Goal: Information Seeking & Learning: Learn about a topic

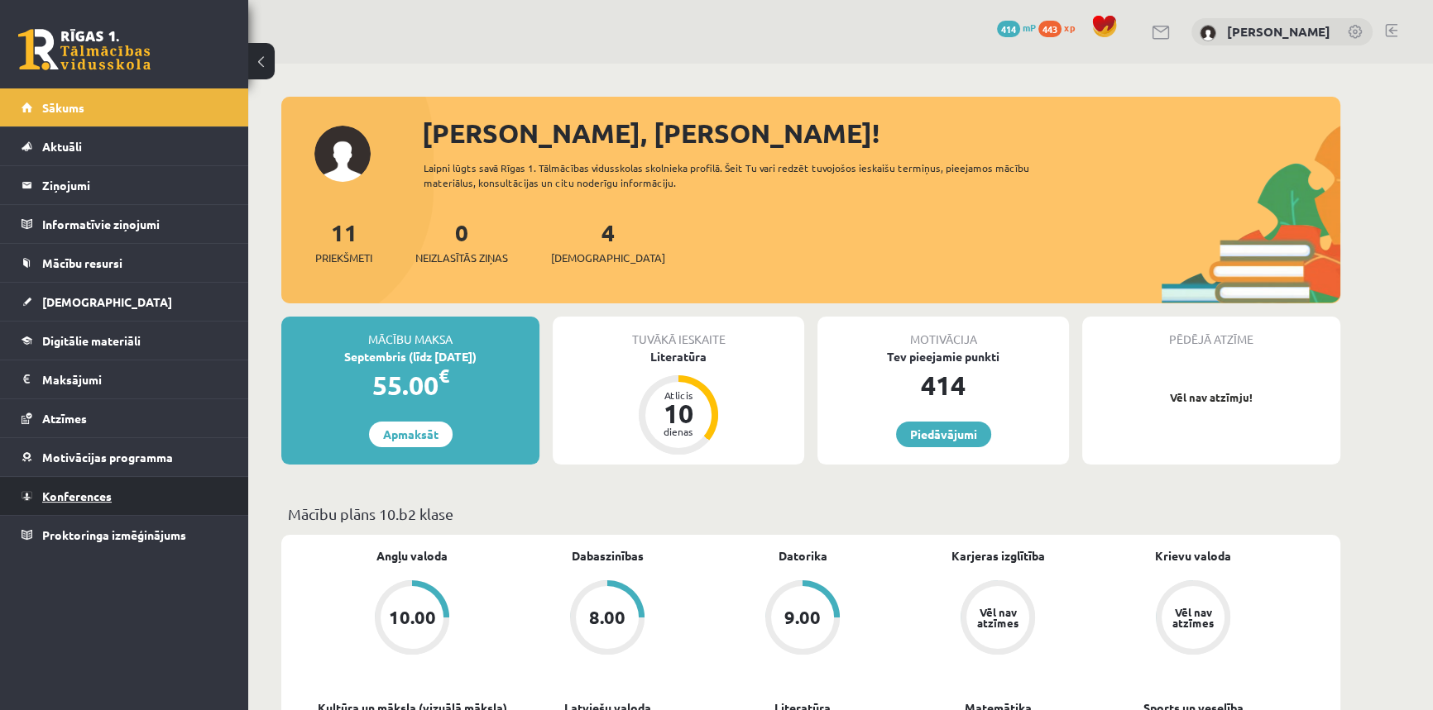
click at [102, 495] on span "Konferences" at bounding box center [76, 496] width 69 height 15
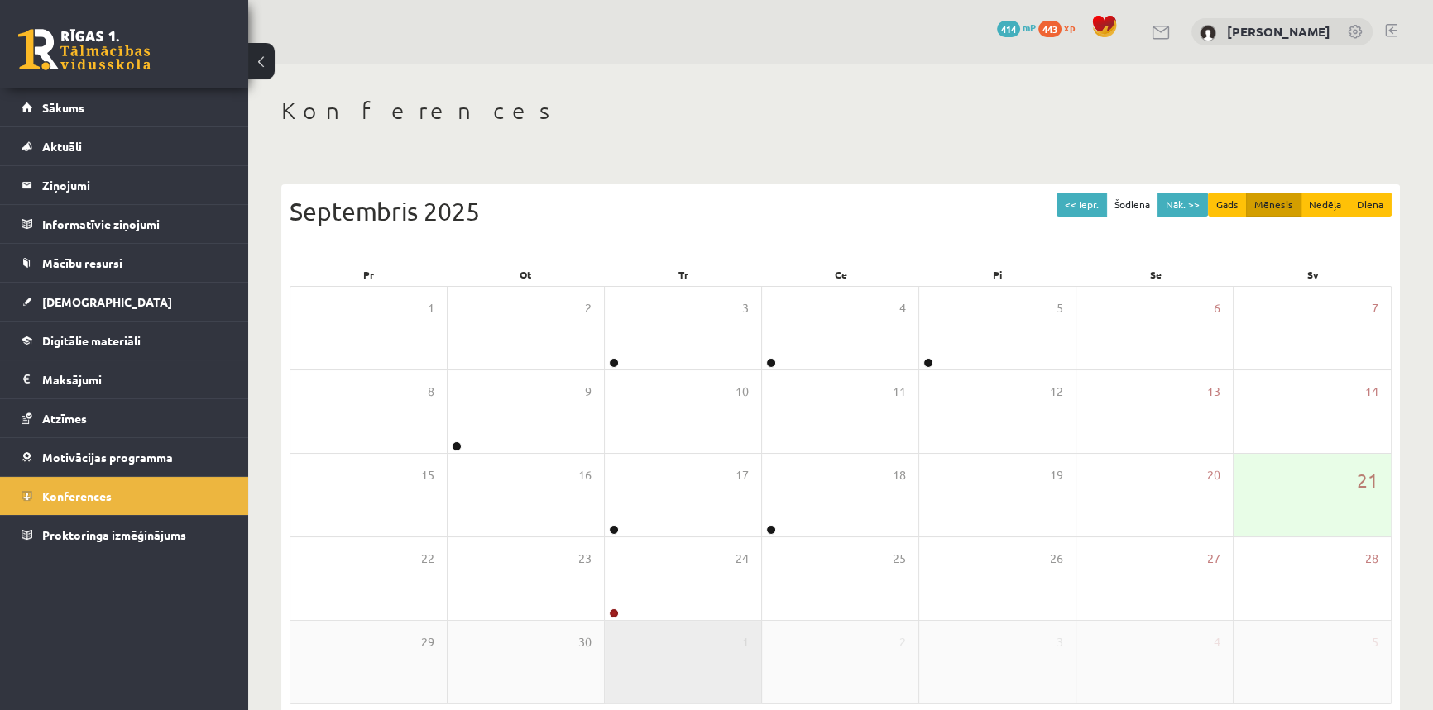
click at [681, 635] on div "1" at bounding box center [683, 662] width 156 height 83
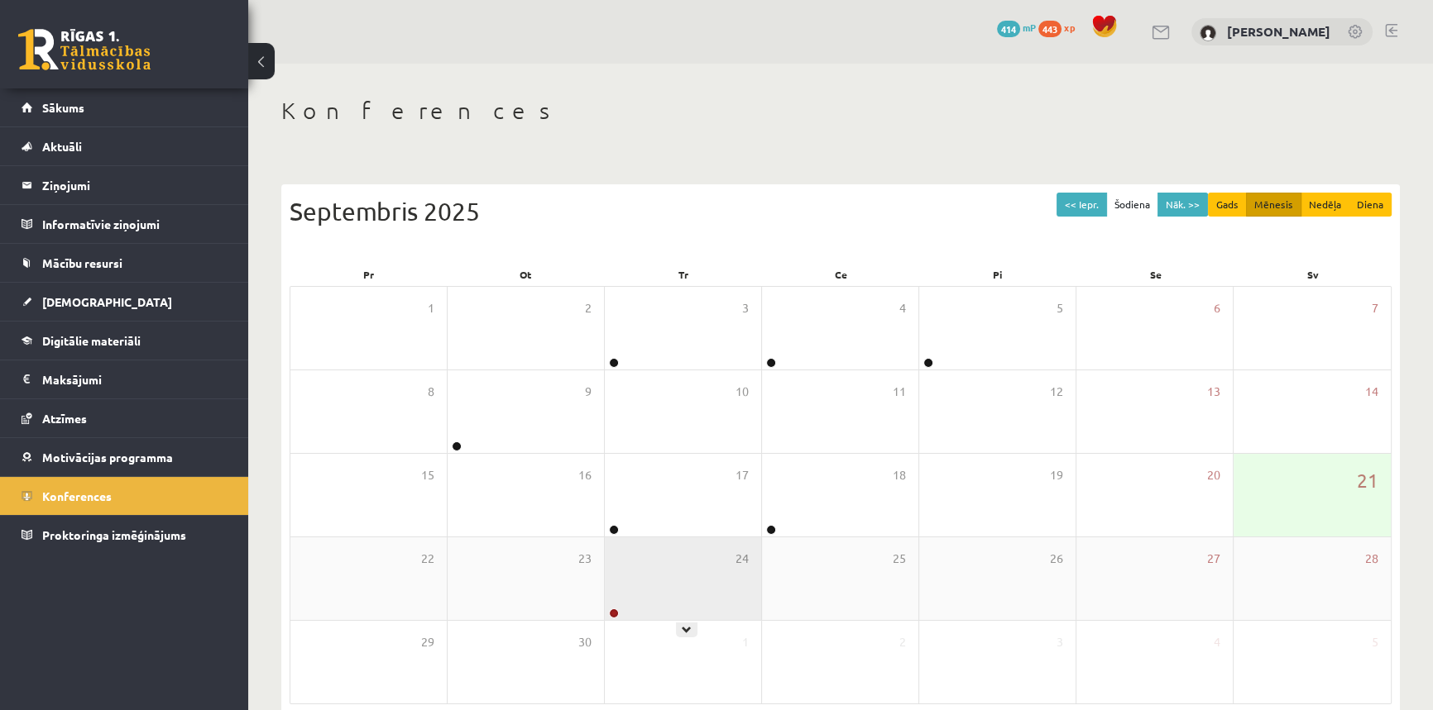
click at [664, 612] on div "24" at bounding box center [683, 579] width 156 height 83
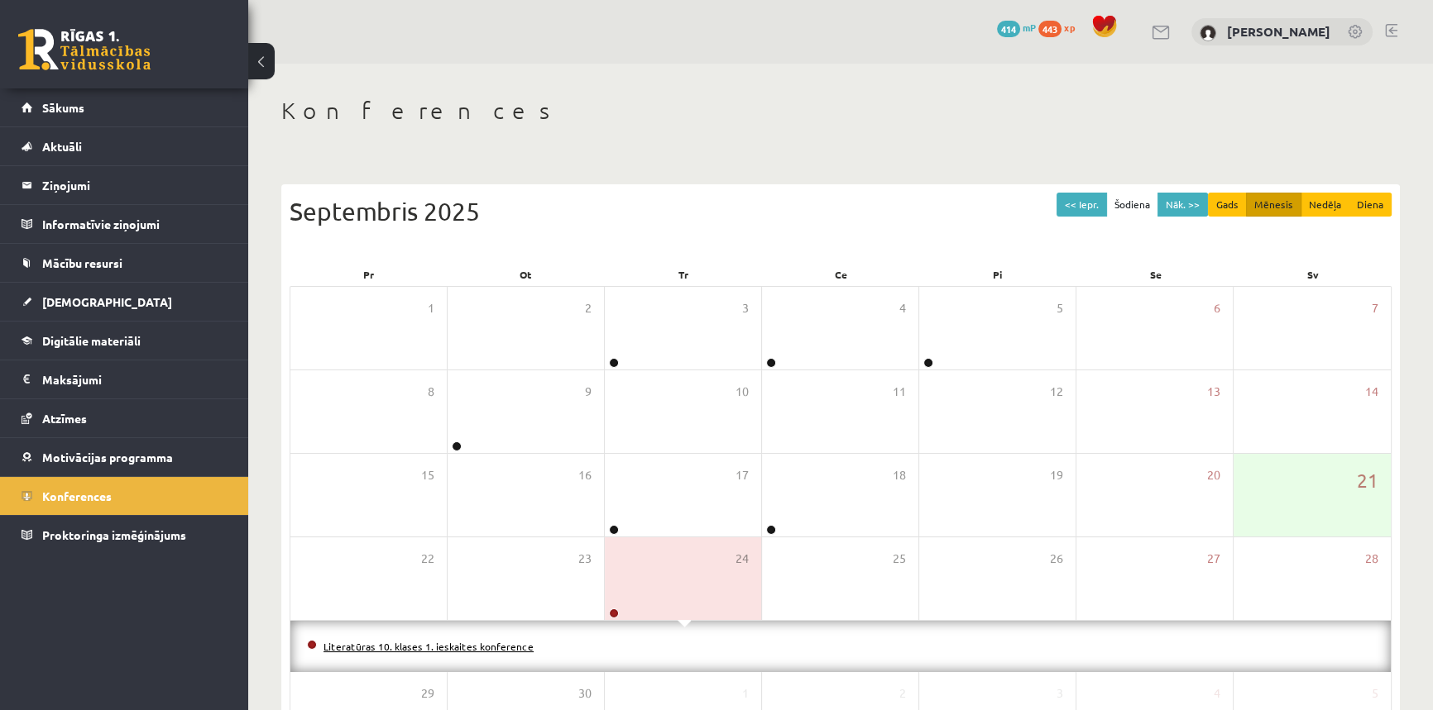
click at [521, 643] on link "Literatūras 10. klases 1. ieskaites konference" at bounding box center [428, 646] width 210 height 13
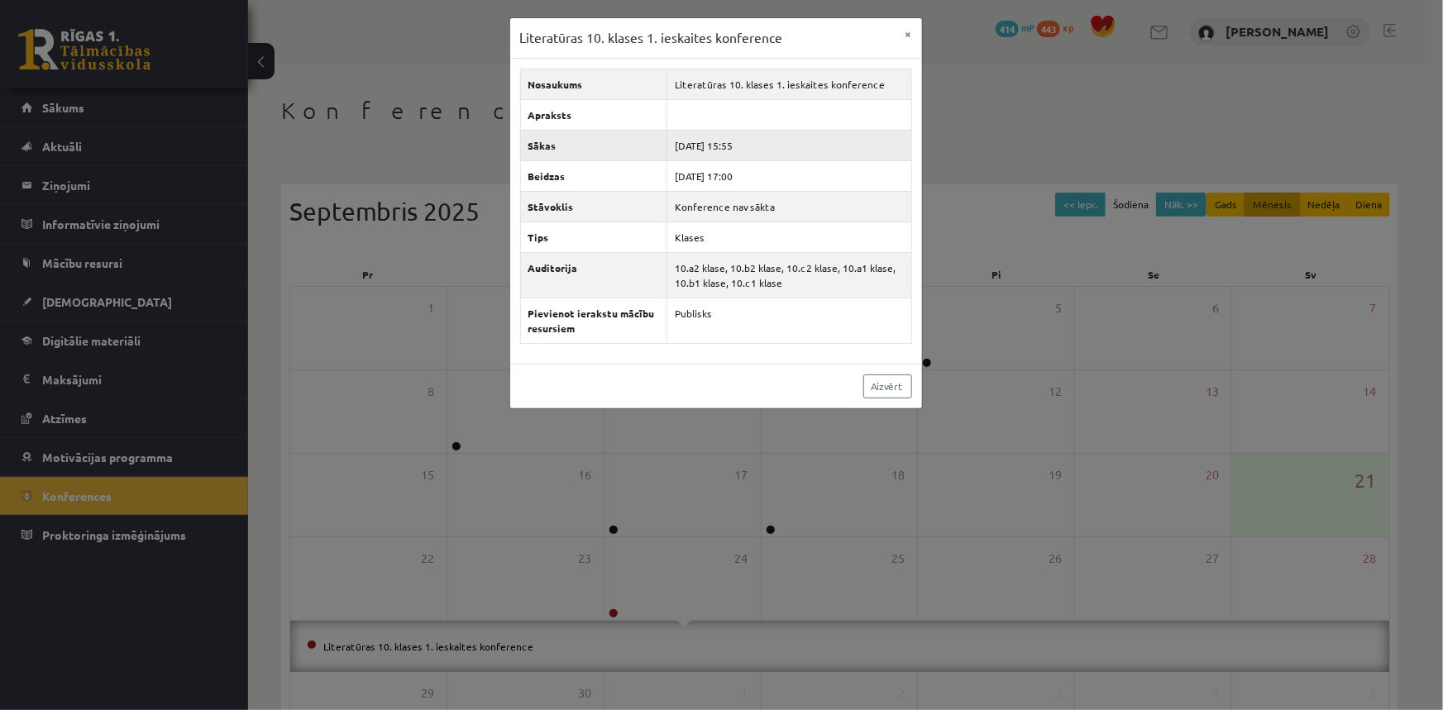
click at [752, 146] on td "[DATE] 15:55" at bounding box center [789, 145] width 245 height 31
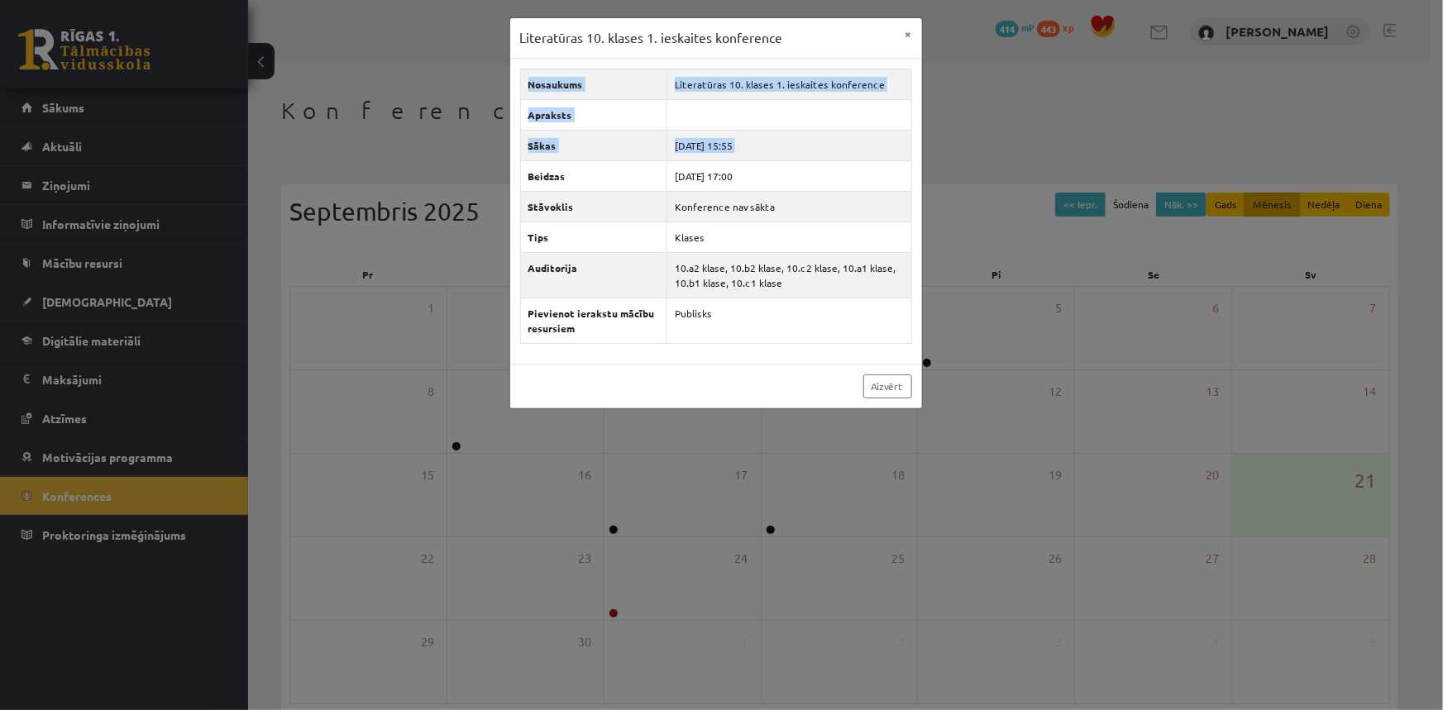
drag, startPoint x: 752, startPoint y: 146, endPoint x: 486, endPoint y: 156, distance: 266.5
click at [486, 156] on div "Literatūras 10. klases 1. ieskaites konference × Nosaukums Literatūras 10. klas…" at bounding box center [721, 355] width 1443 height 710
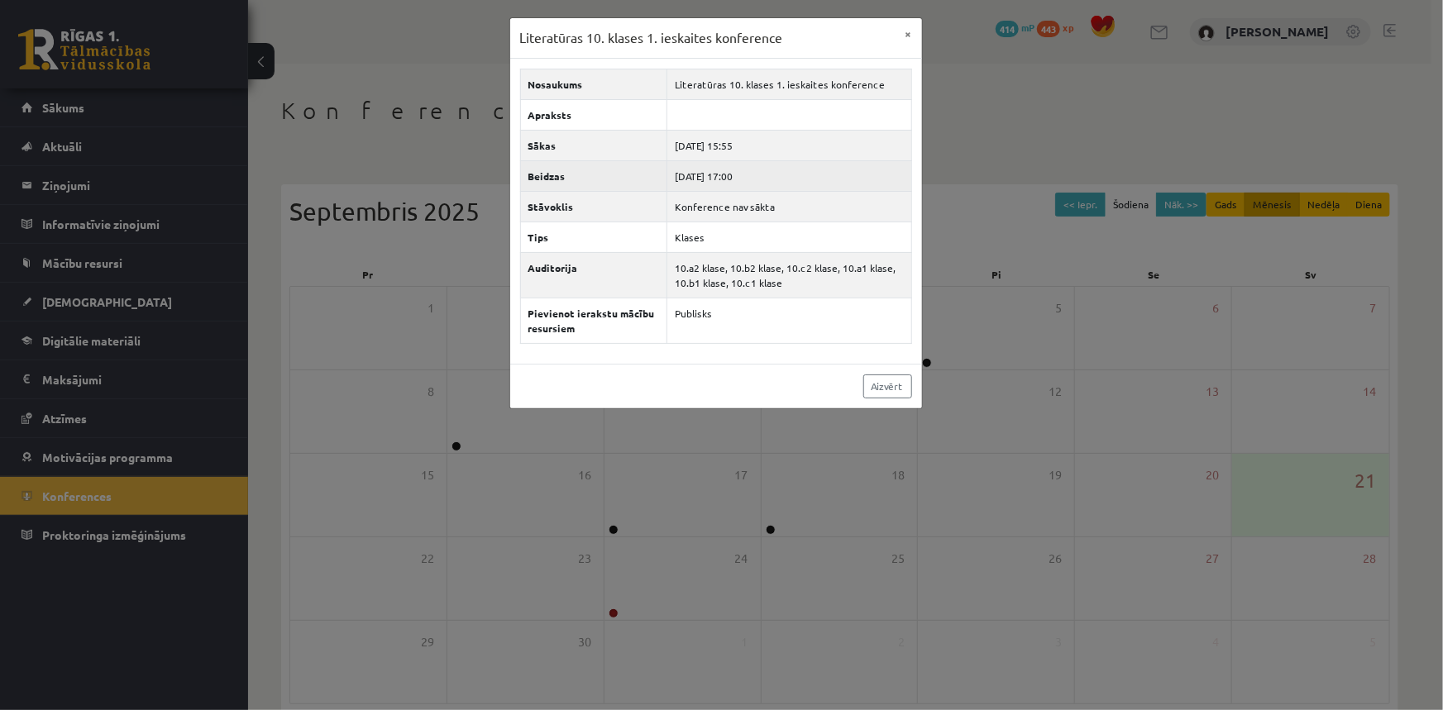
click at [576, 188] on th "Beidzas" at bounding box center [593, 175] width 146 height 31
drag, startPoint x: 750, startPoint y: 146, endPoint x: 750, endPoint y: 191, distance: 44.7
click at [750, 191] on tbody "Nosaukums Literatūras 10. klases 1. ieskaites konference Apraksts Sākas [DATE] …" at bounding box center [715, 206] width 391 height 275
click at [781, 180] on td "[DATE] 17:00" at bounding box center [789, 175] width 245 height 31
click at [745, 141] on td "[DATE] 15:55" at bounding box center [789, 145] width 245 height 31
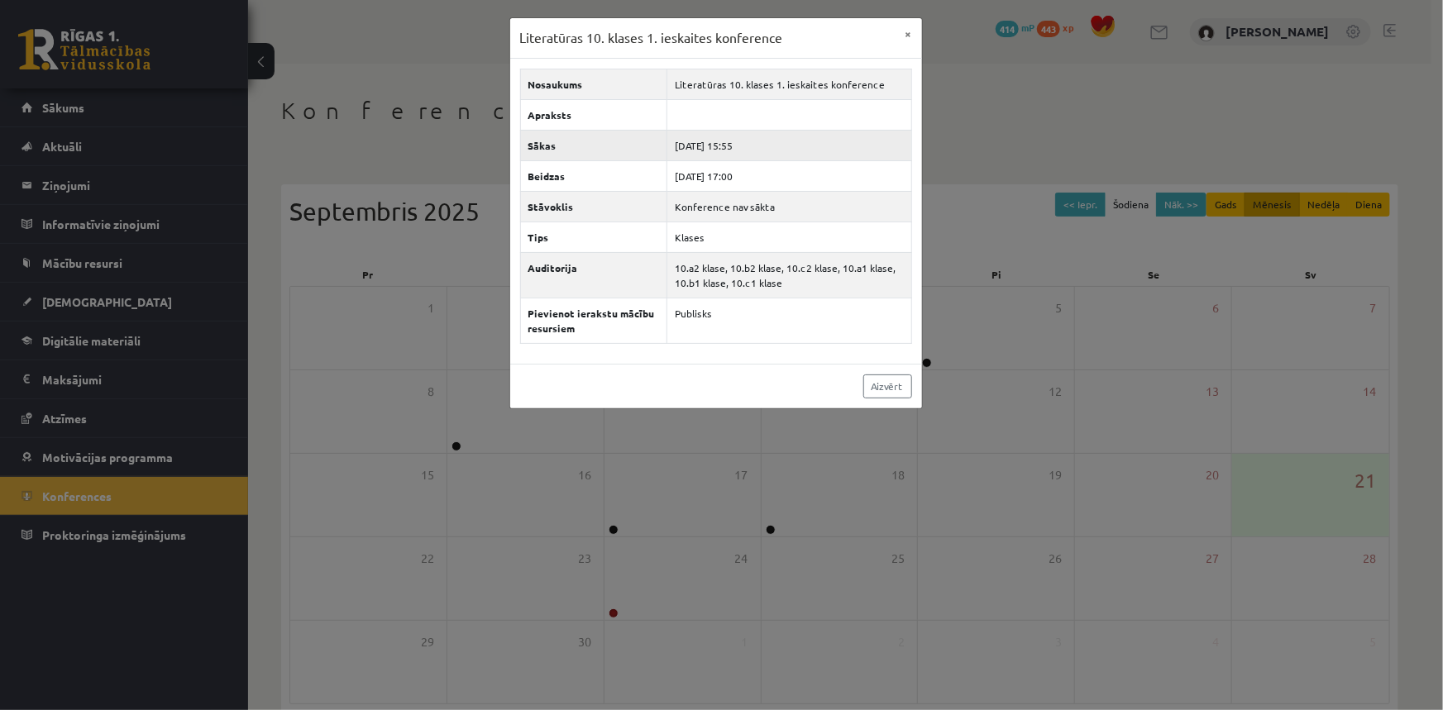
drag, startPoint x: 747, startPoint y: 148, endPoint x: 787, endPoint y: 150, distance: 39.7
click at [787, 150] on td "[DATE] 15:55" at bounding box center [789, 145] width 245 height 31
click at [685, 558] on div "Literatūras 10. klases 1. ieskaites konference × Nosaukums Literatūras 10. klas…" at bounding box center [721, 355] width 1443 height 710
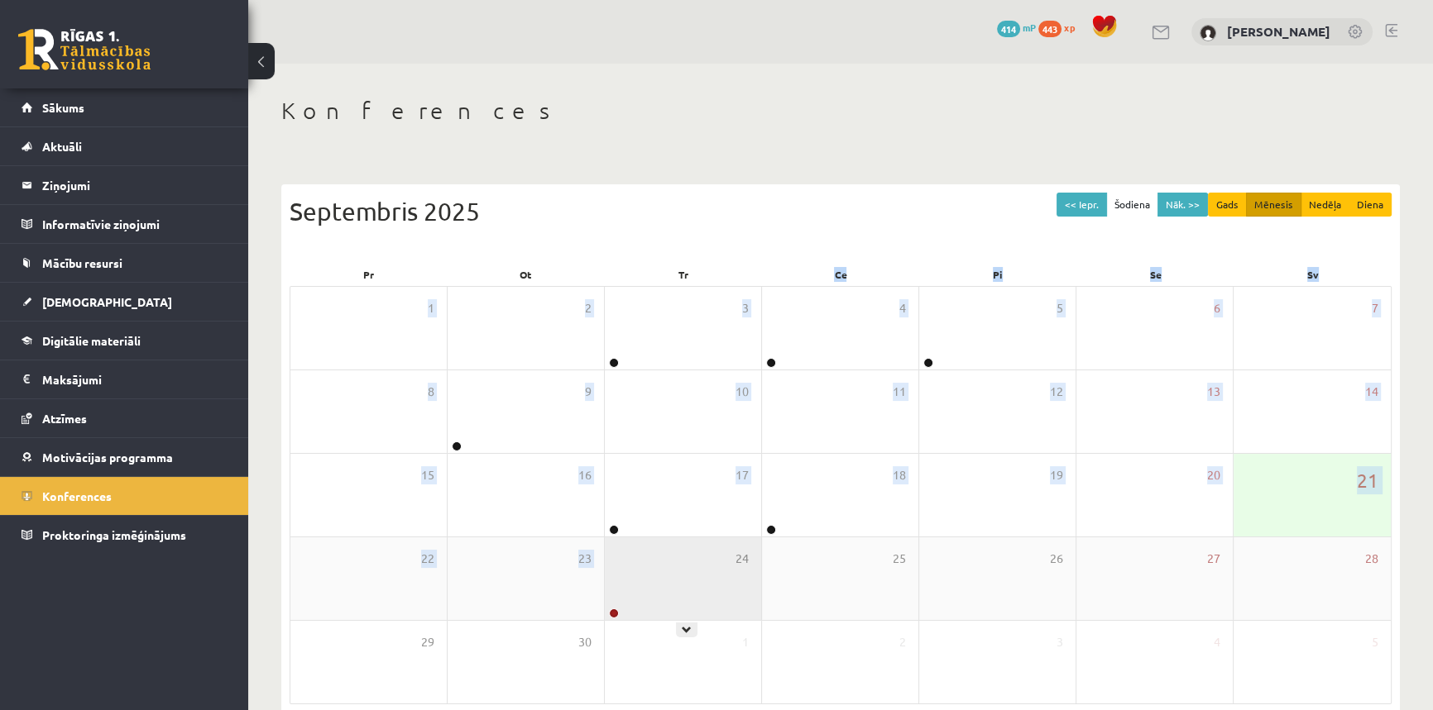
drag, startPoint x: 700, startPoint y: 262, endPoint x: 678, endPoint y: 596, distance: 334.8
click at [678, 596] on div "Pr Ot Tr Ce Pi Se Sv 1 2 3 4 5 6 7 8 9 10 11 12 13 14 15 16 17 18 19 20 21 22 2…" at bounding box center [840, 484] width 1102 height 442
click at [716, 562] on div "24" at bounding box center [683, 579] width 156 height 83
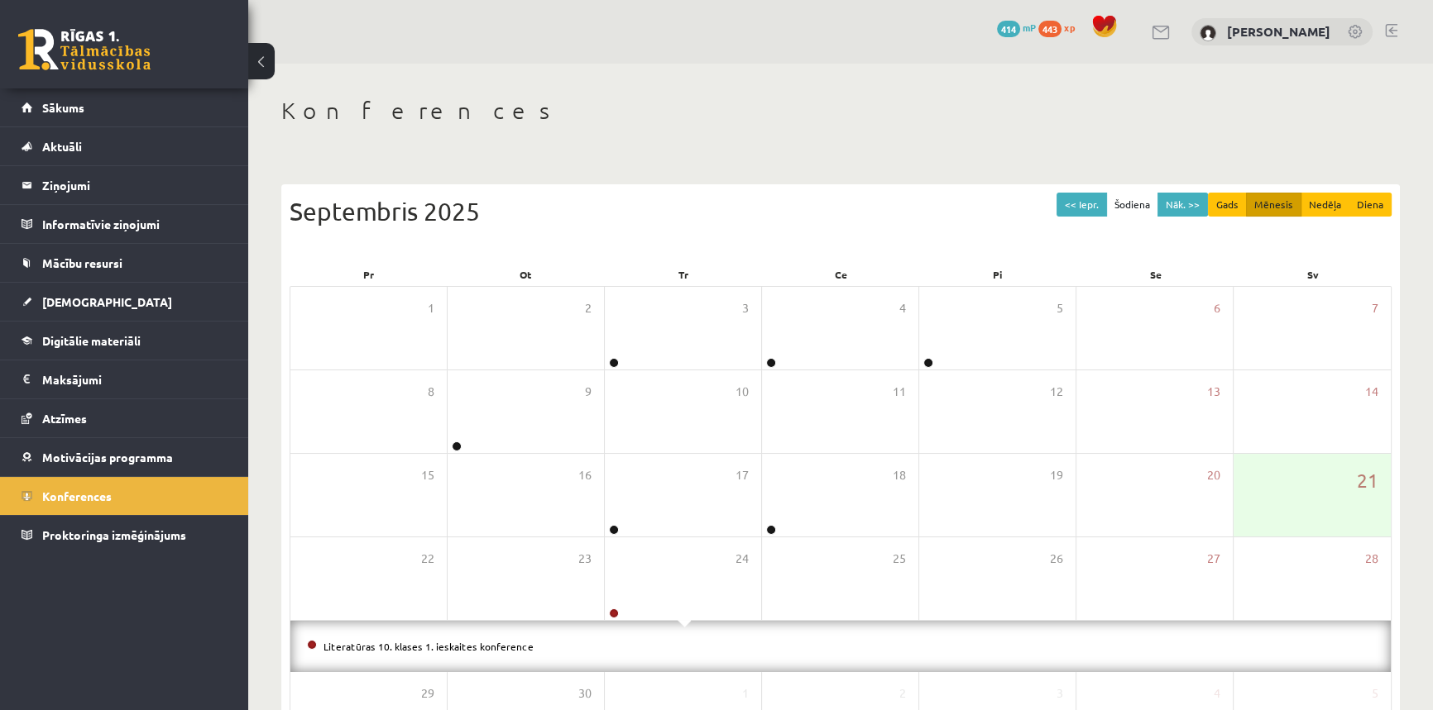
click at [691, 187] on div "<< Iepr. Šodiena Nāk. >> Gads Mēnesis Nedēļa Diena [DATE] Pr Ot Tr Ce Pi Se Sv …" at bounding box center [840, 496] width 1118 height 624
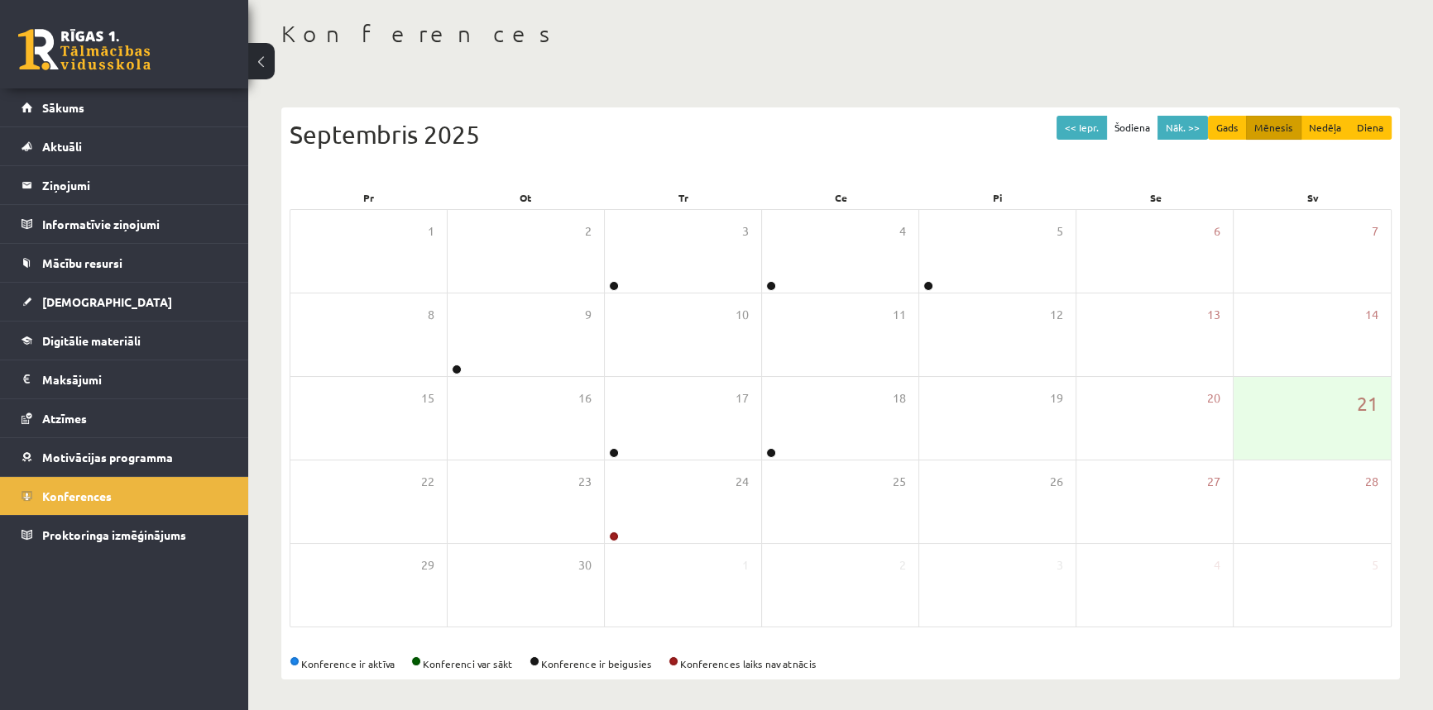
scroll to position [79, 0]
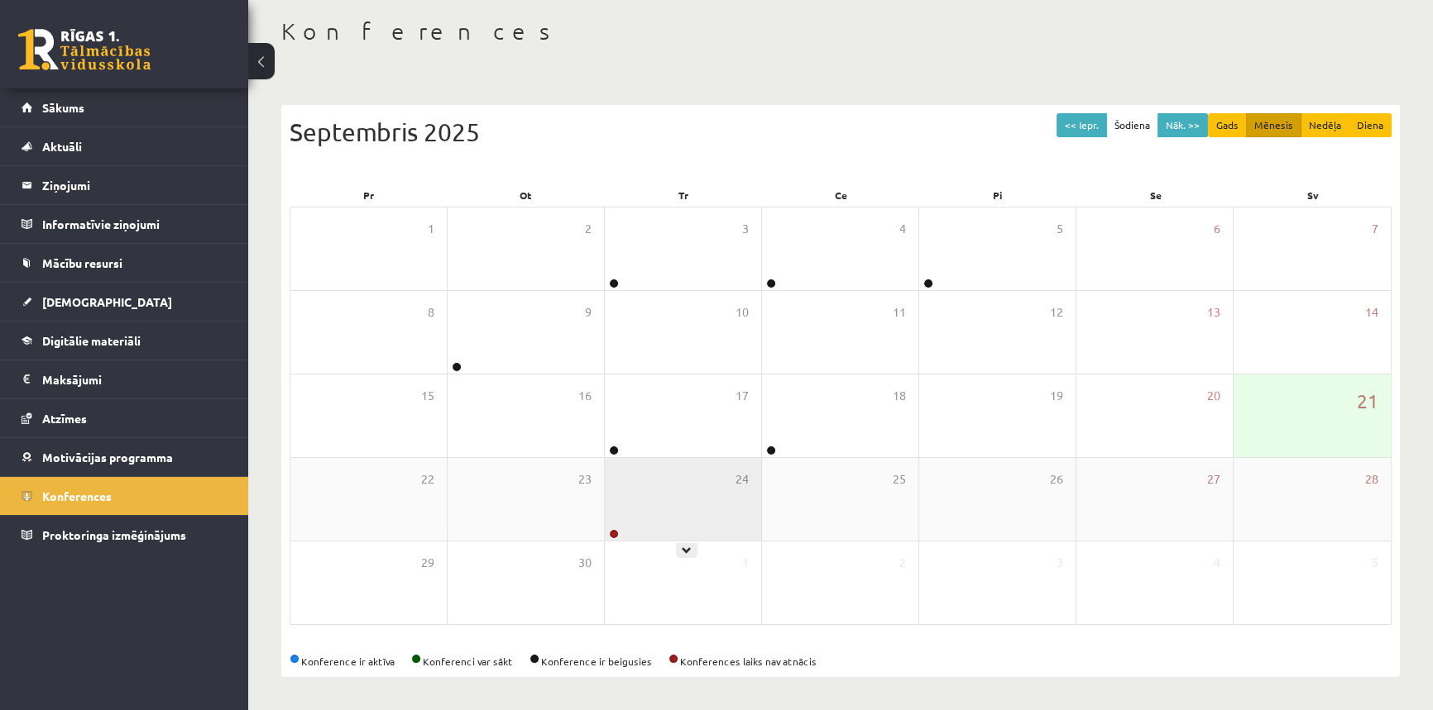
click at [720, 501] on div "24" at bounding box center [683, 499] width 156 height 83
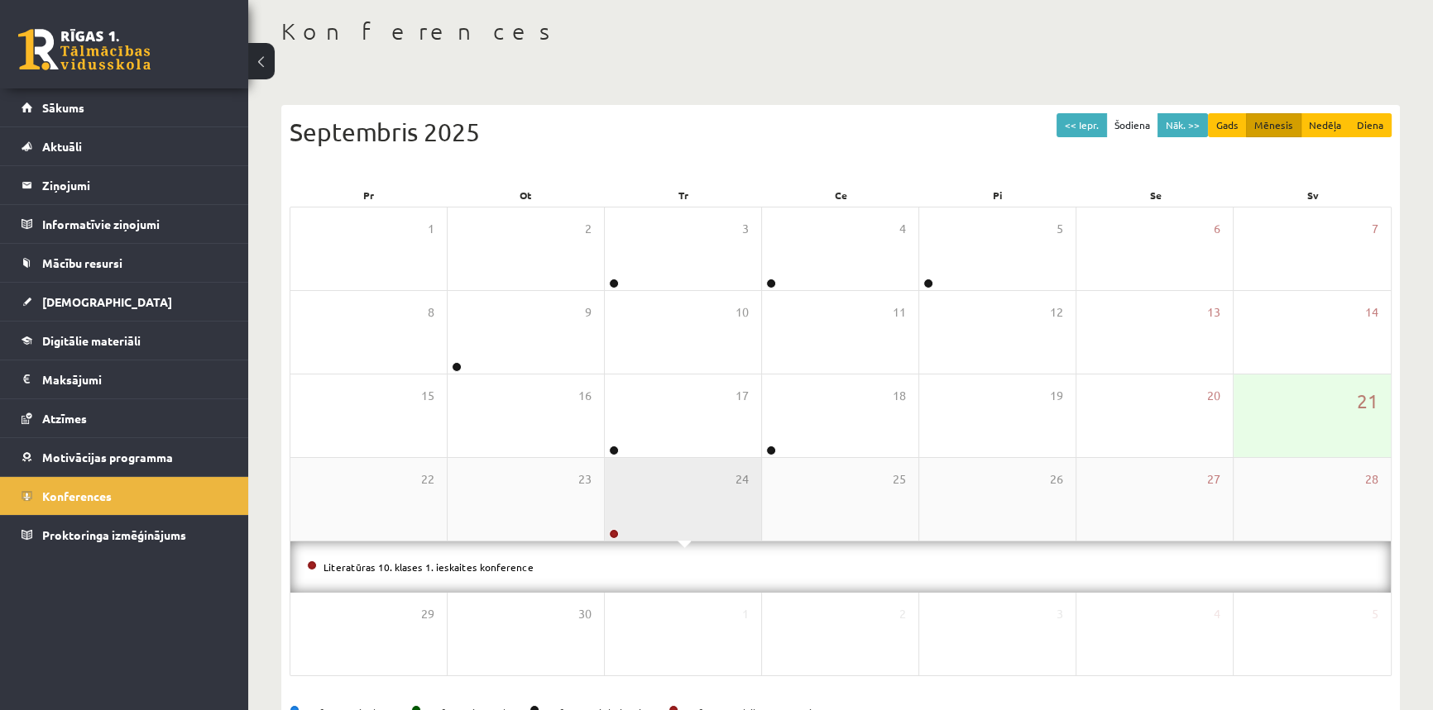
click at [716, 505] on div "24" at bounding box center [683, 499] width 156 height 83
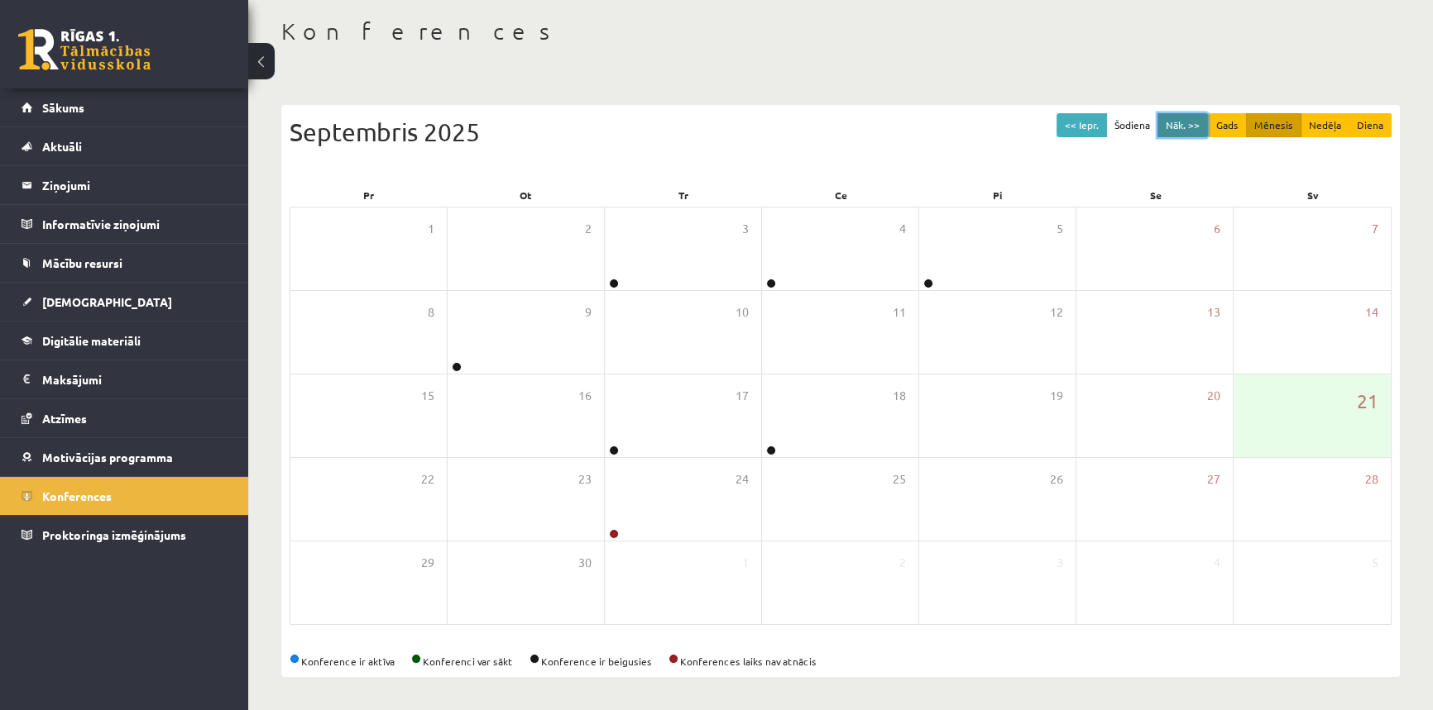
click at [1187, 130] on button "Nāk. >>" at bounding box center [1182, 125] width 50 height 24
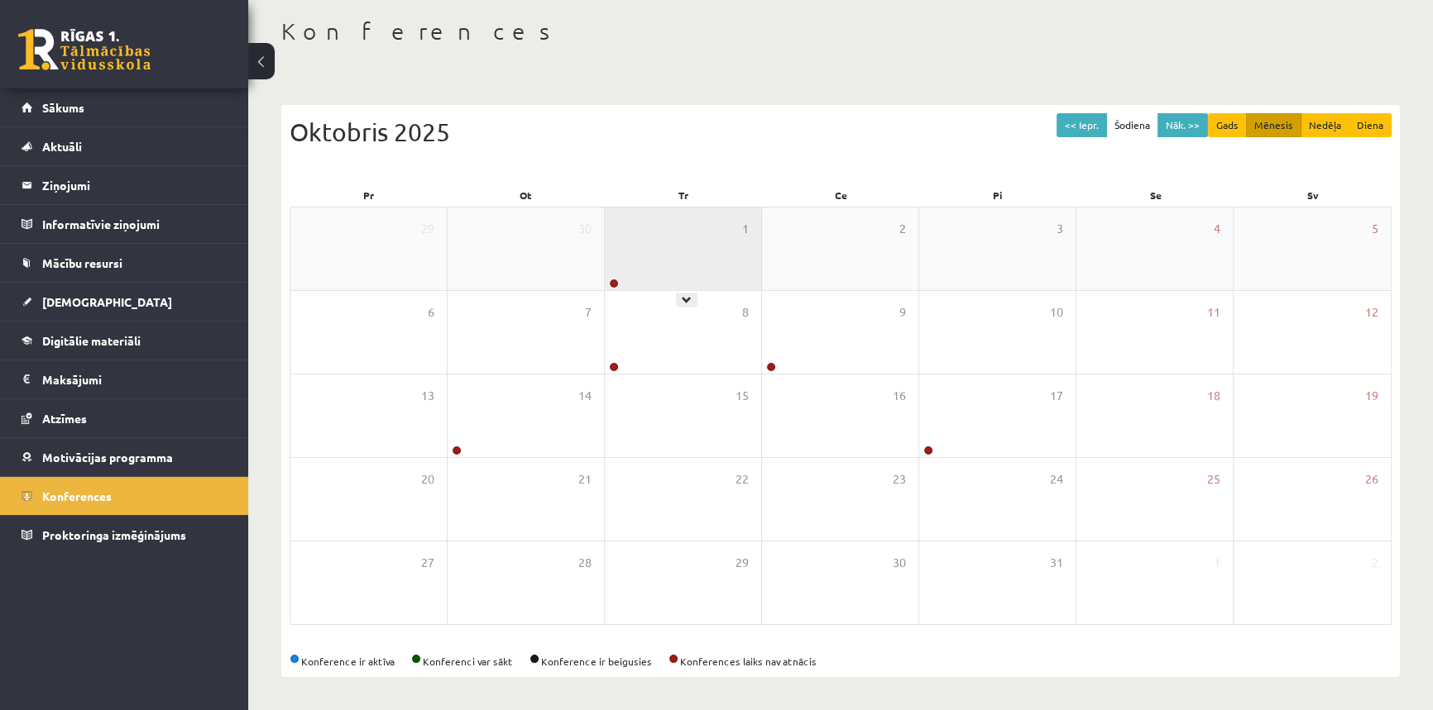
click at [661, 273] on div "1" at bounding box center [683, 249] width 156 height 83
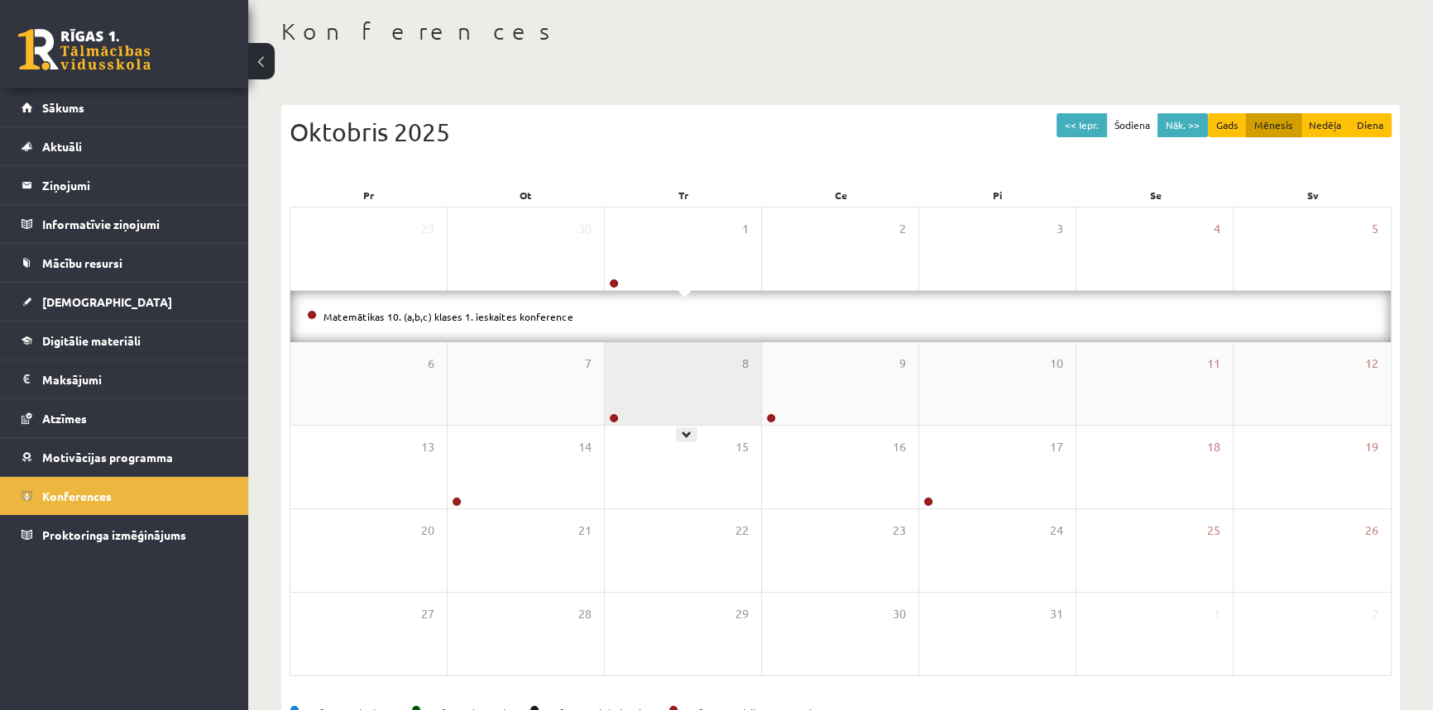
click at [675, 386] on div "8" at bounding box center [683, 383] width 156 height 83
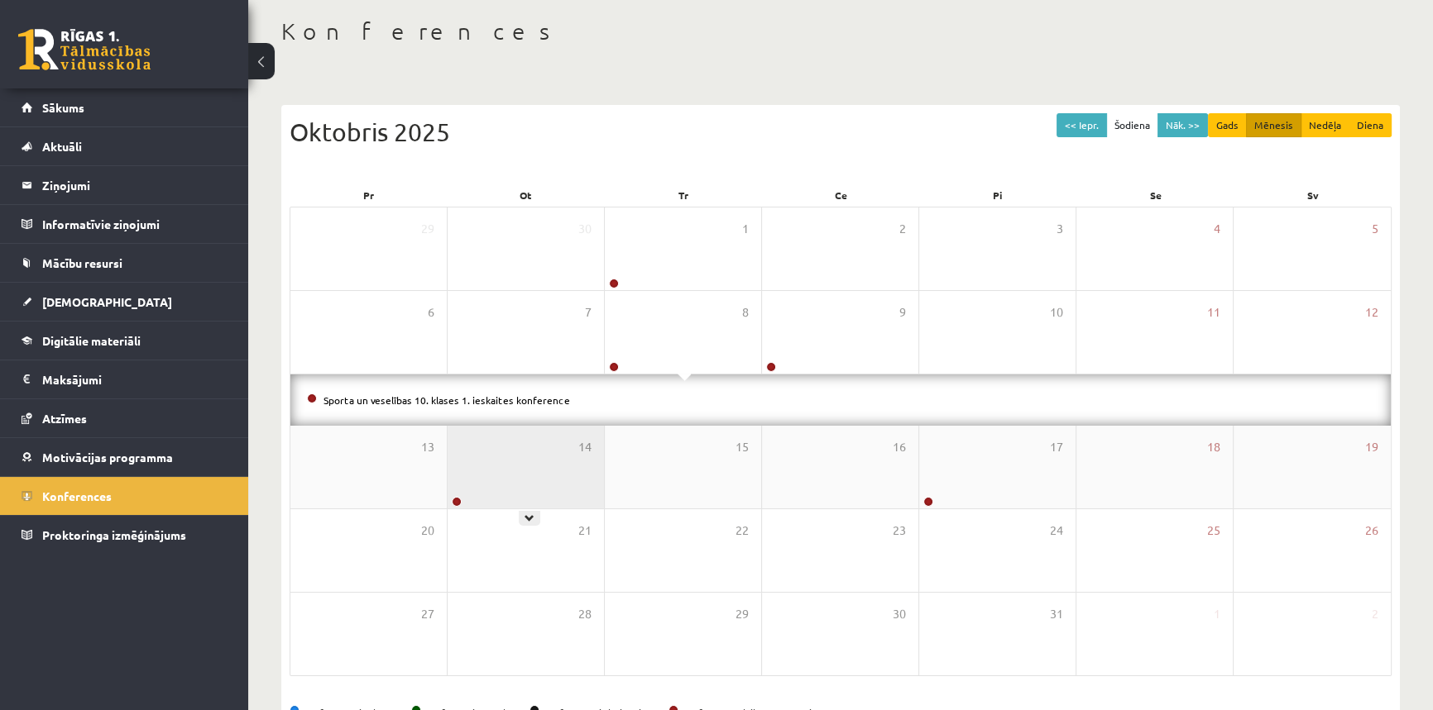
click at [536, 481] on div "14" at bounding box center [525, 467] width 156 height 83
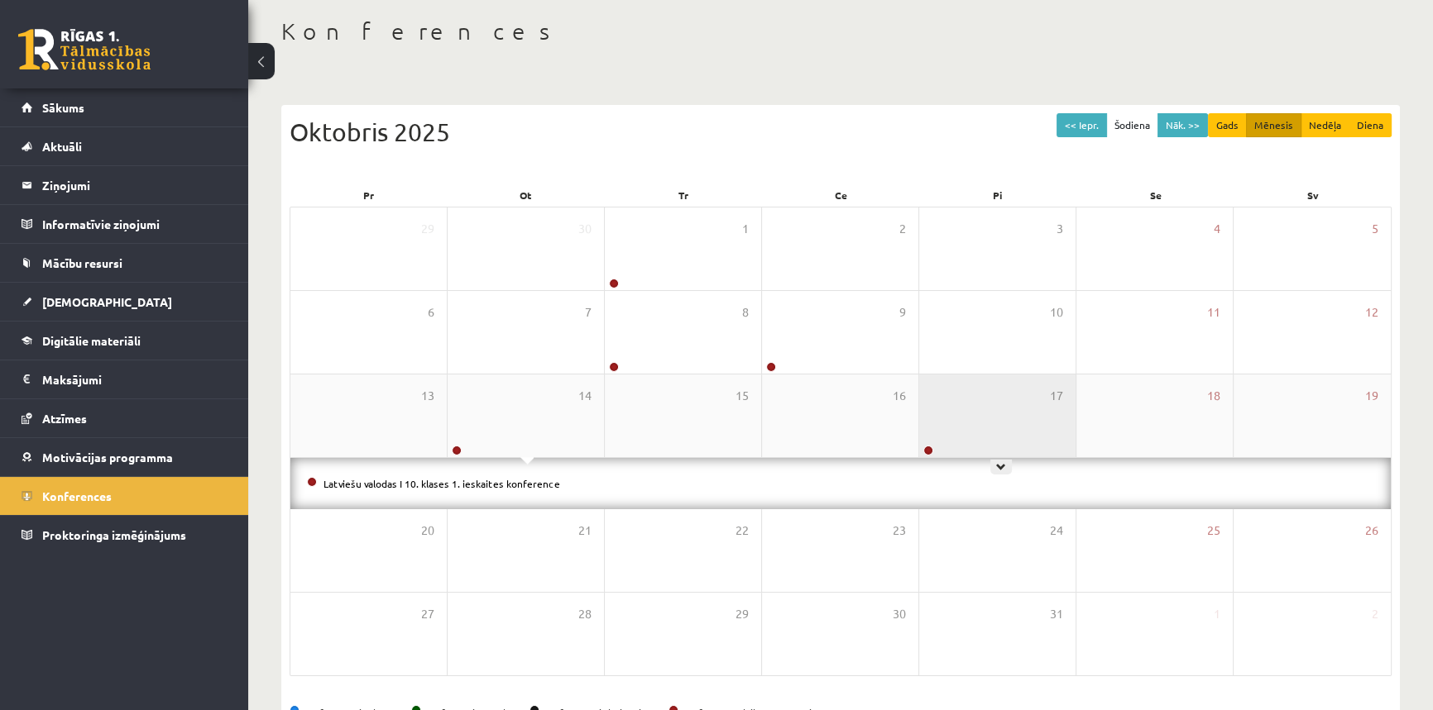
click at [1057, 439] on div "17" at bounding box center [997, 416] width 156 height 83
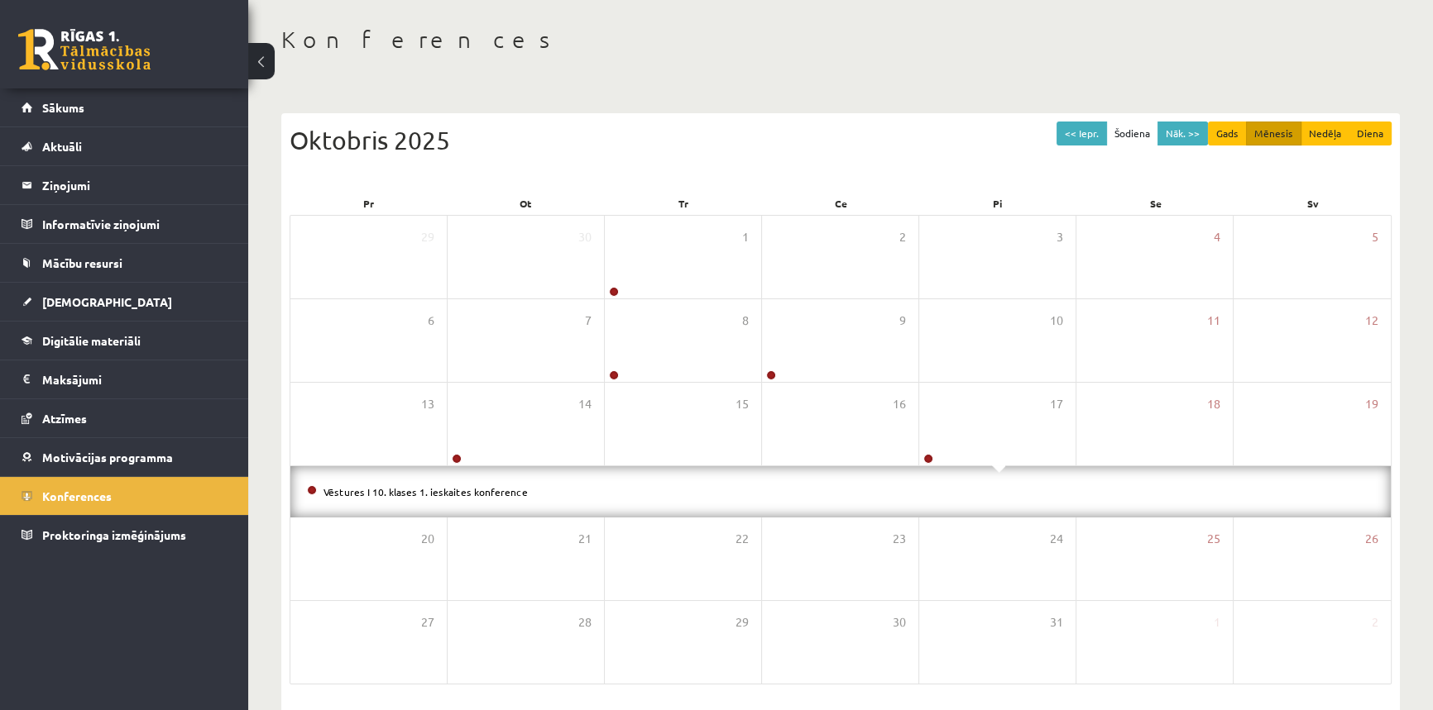
scroll to position [0, 0]
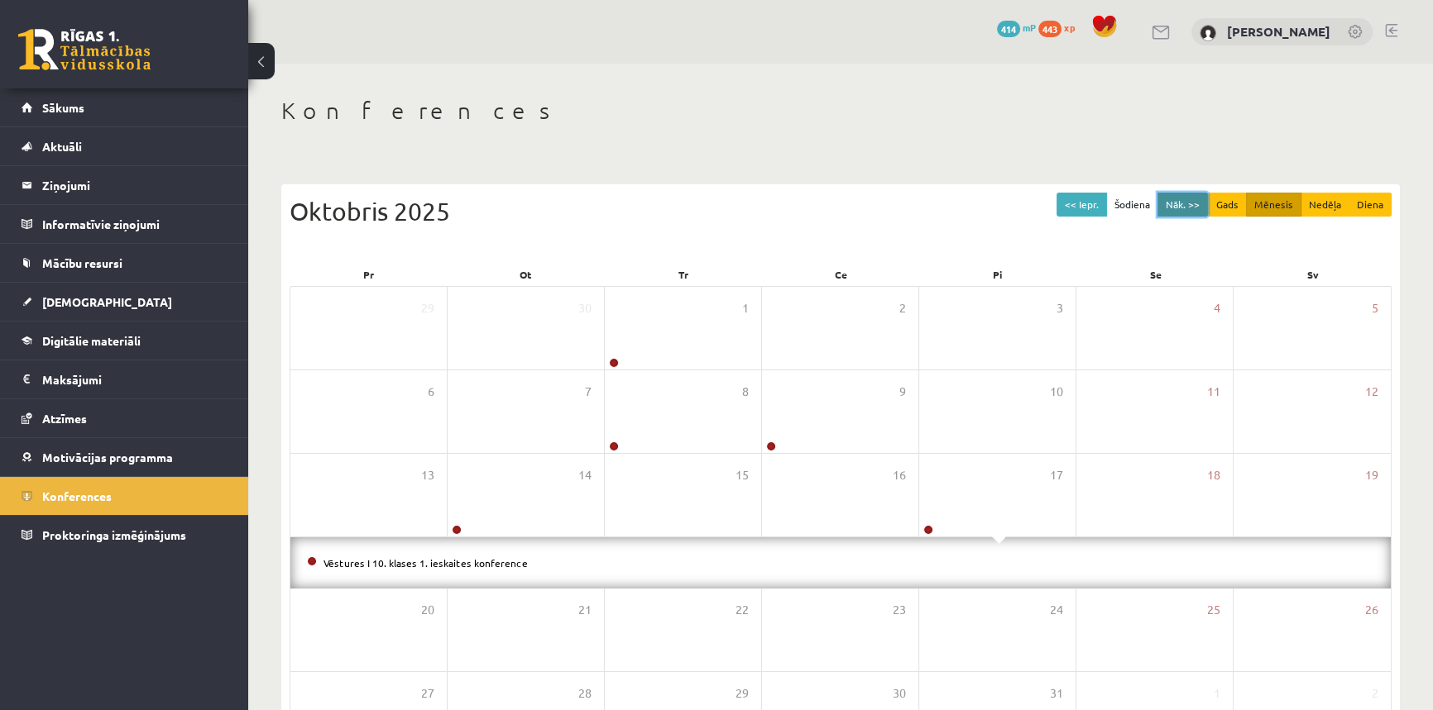
click at [1199, 204] on button "Nāk. >>" at bounding box center [1182, 205] width 50 height 24
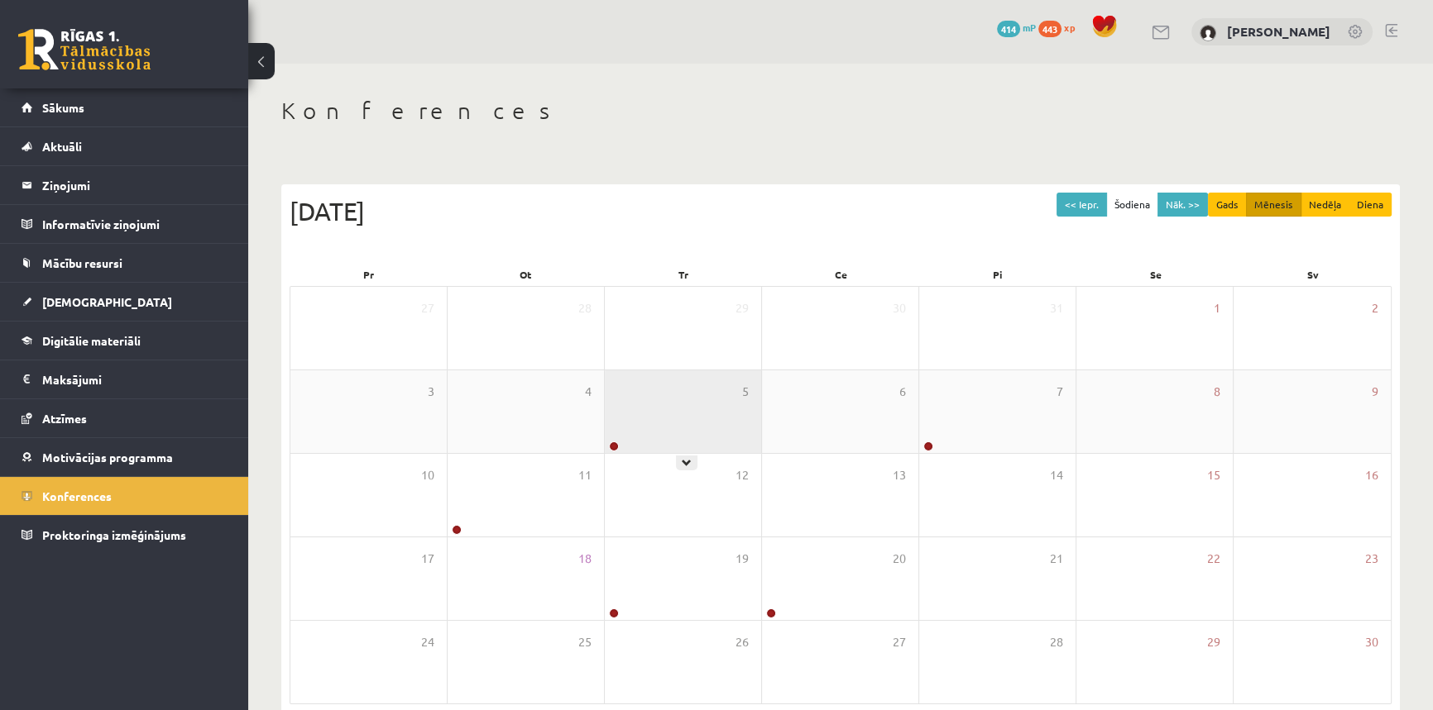
click at [652, 428] on div "5" at bounding box center [683, 412] width 156 height 83
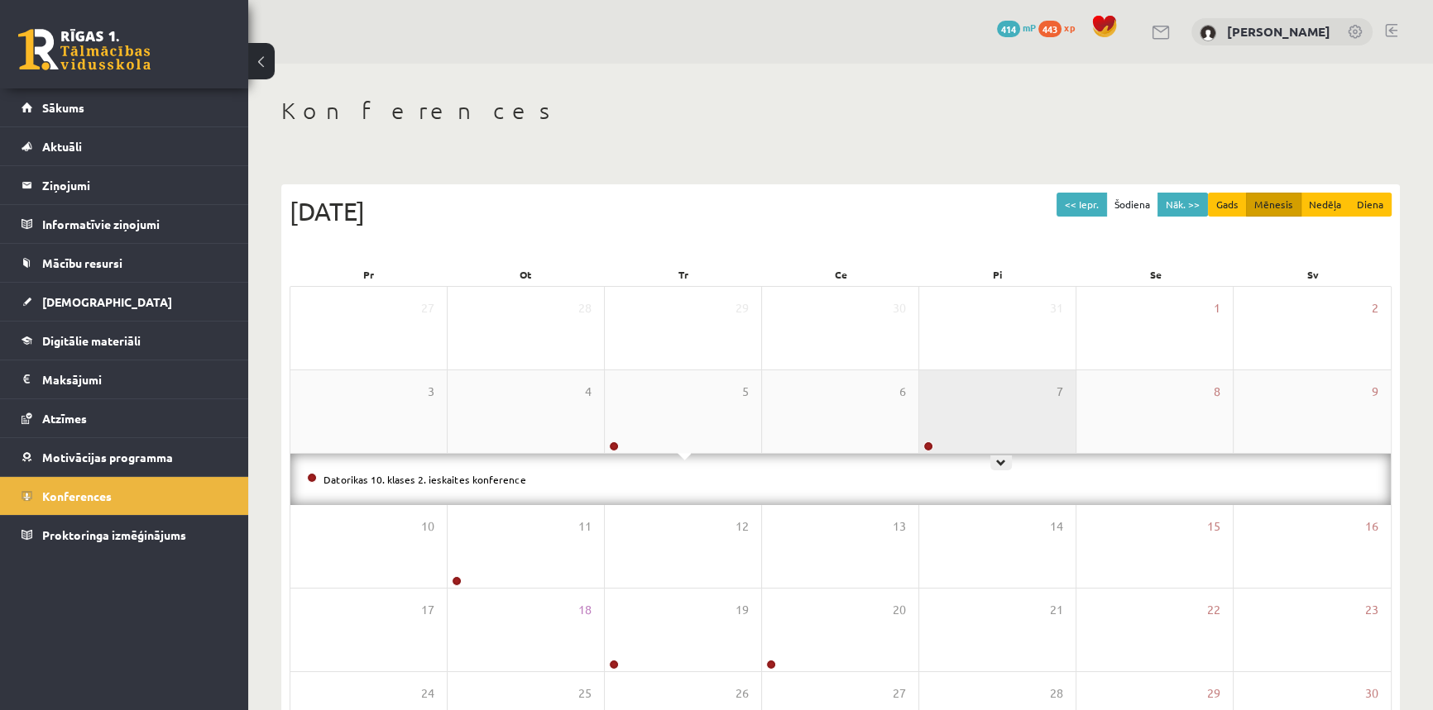
click at [1001, 438] on div "7" at bounding box center [997, 412] width 156 height 83
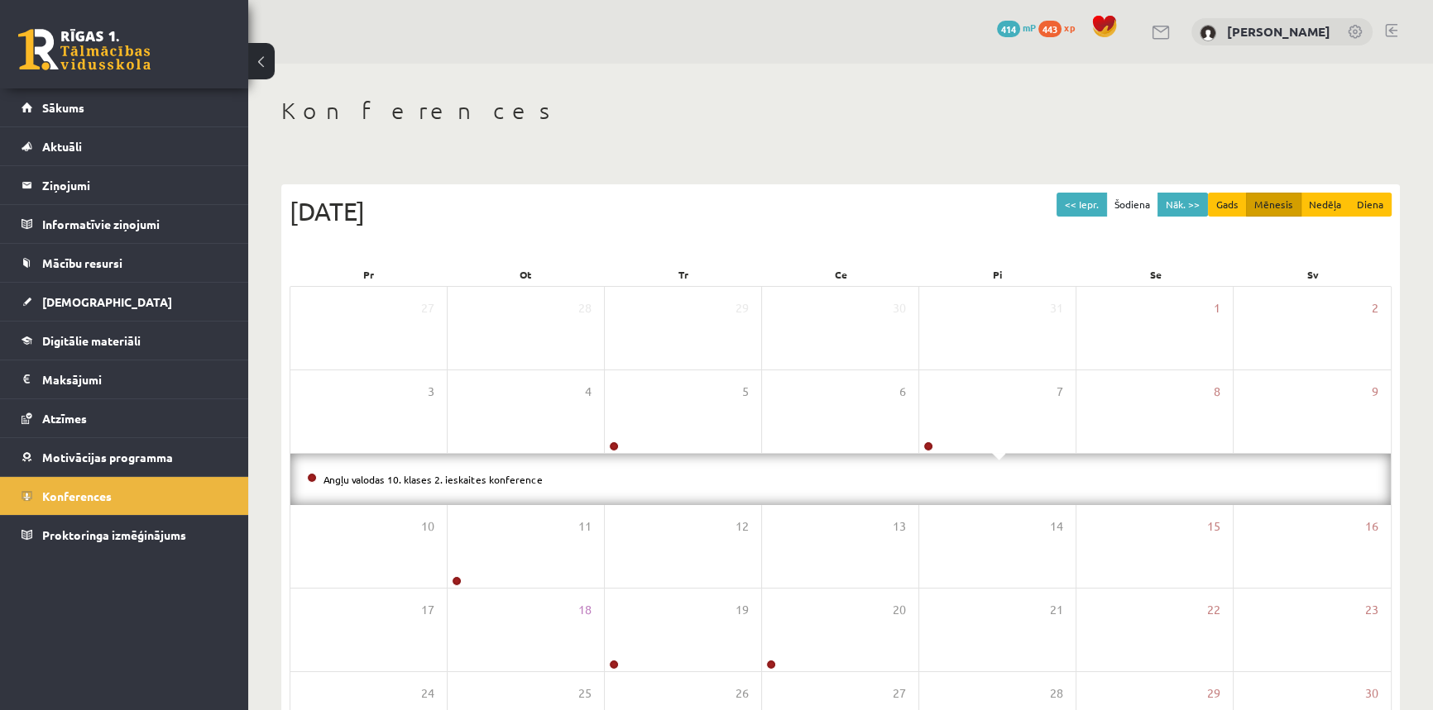
scroll to position [74, 0]
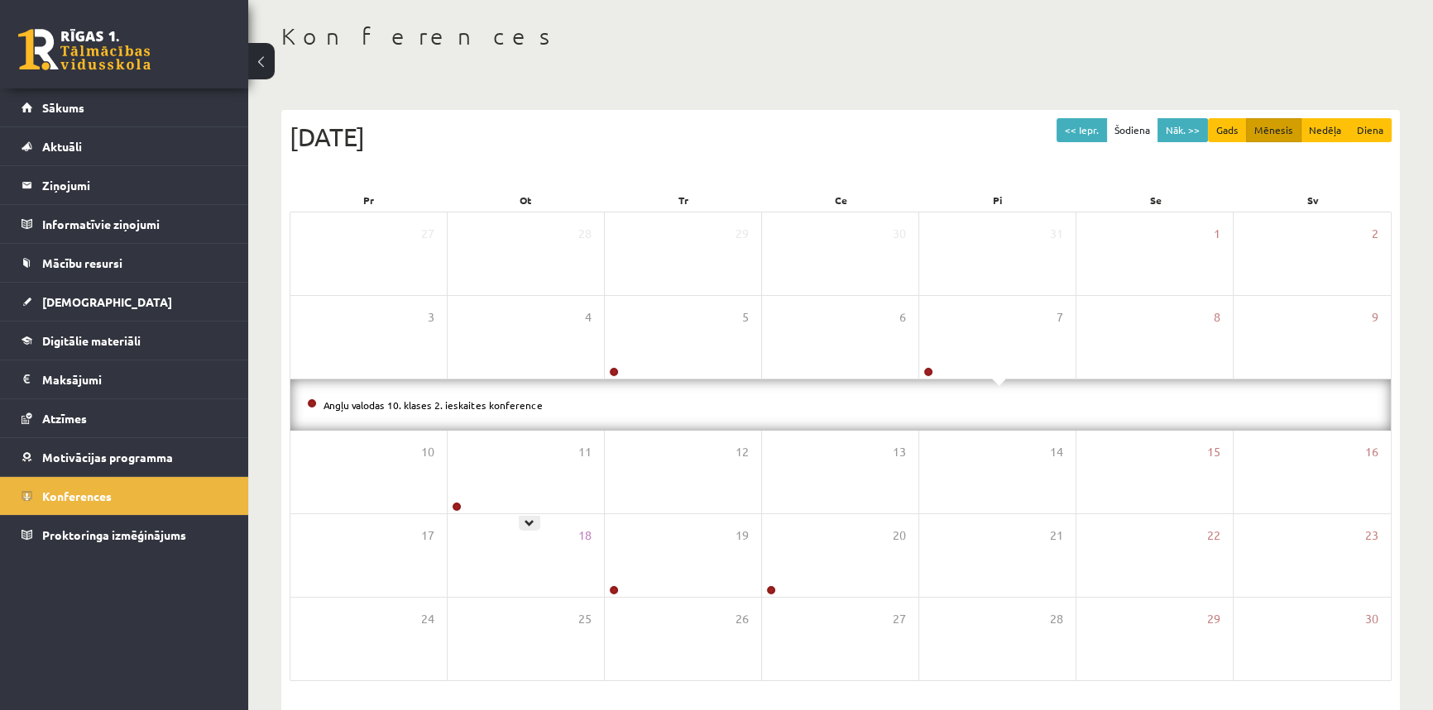
click at [575, 475] on div "11" at bounding box center [525, 472] width 156 height 83
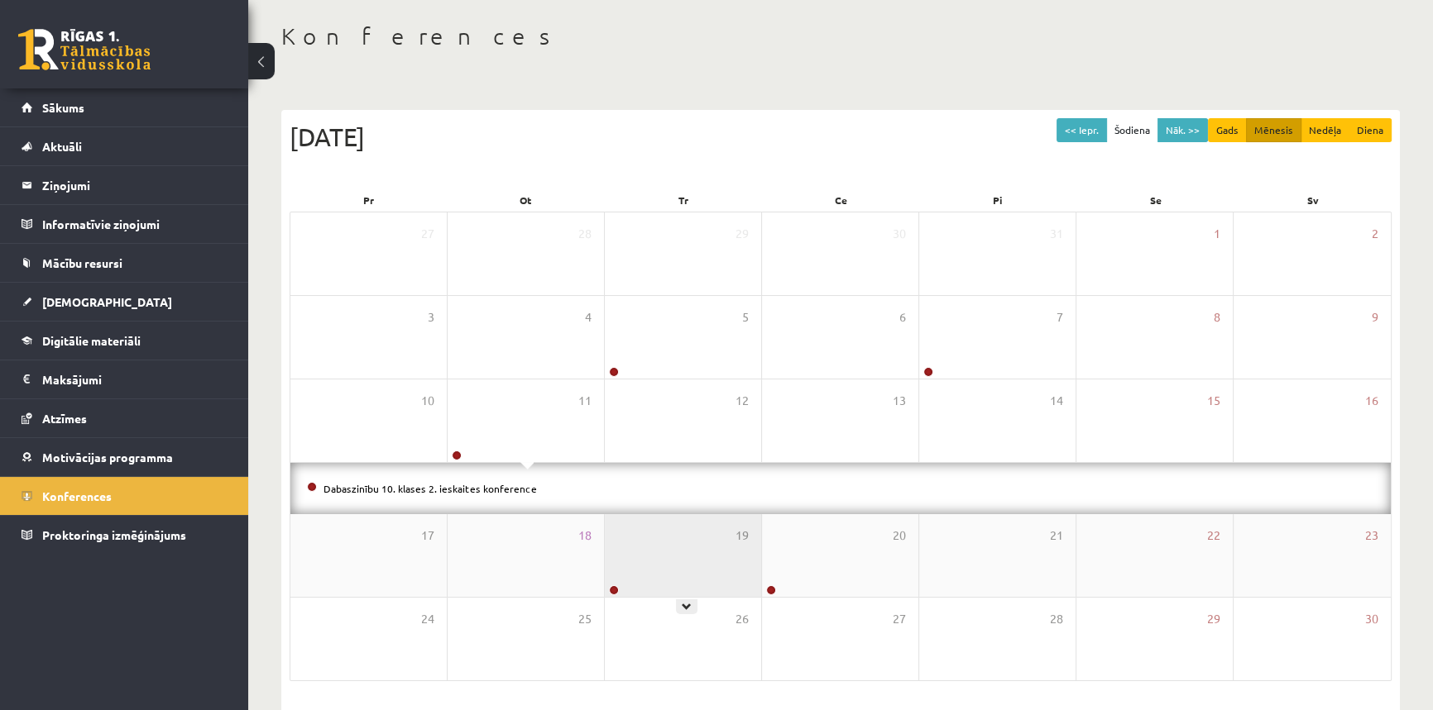
click at [707, 587] on div "19" at bounding box center [683, 555] width 156 height 83
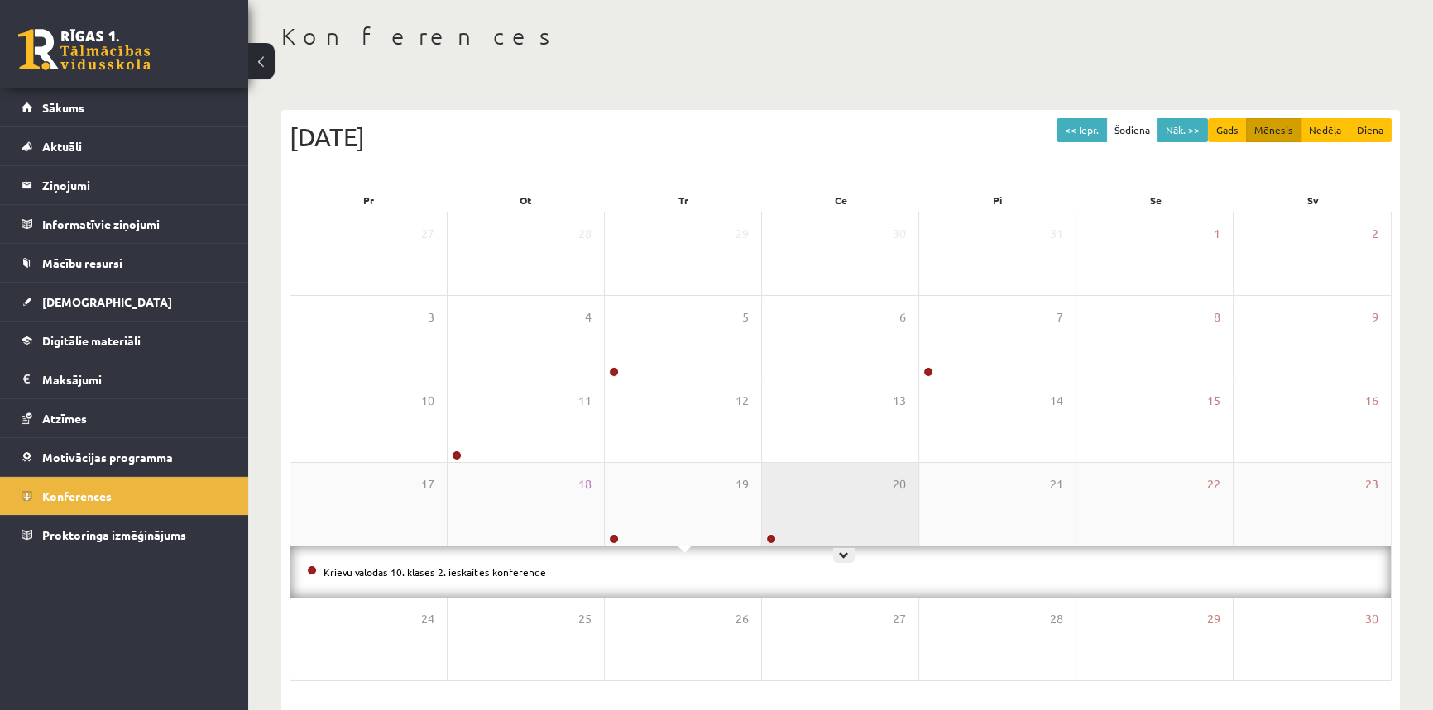
click at [879, 507] on div "20" at bounding box center [840, 504] width 156 height 83
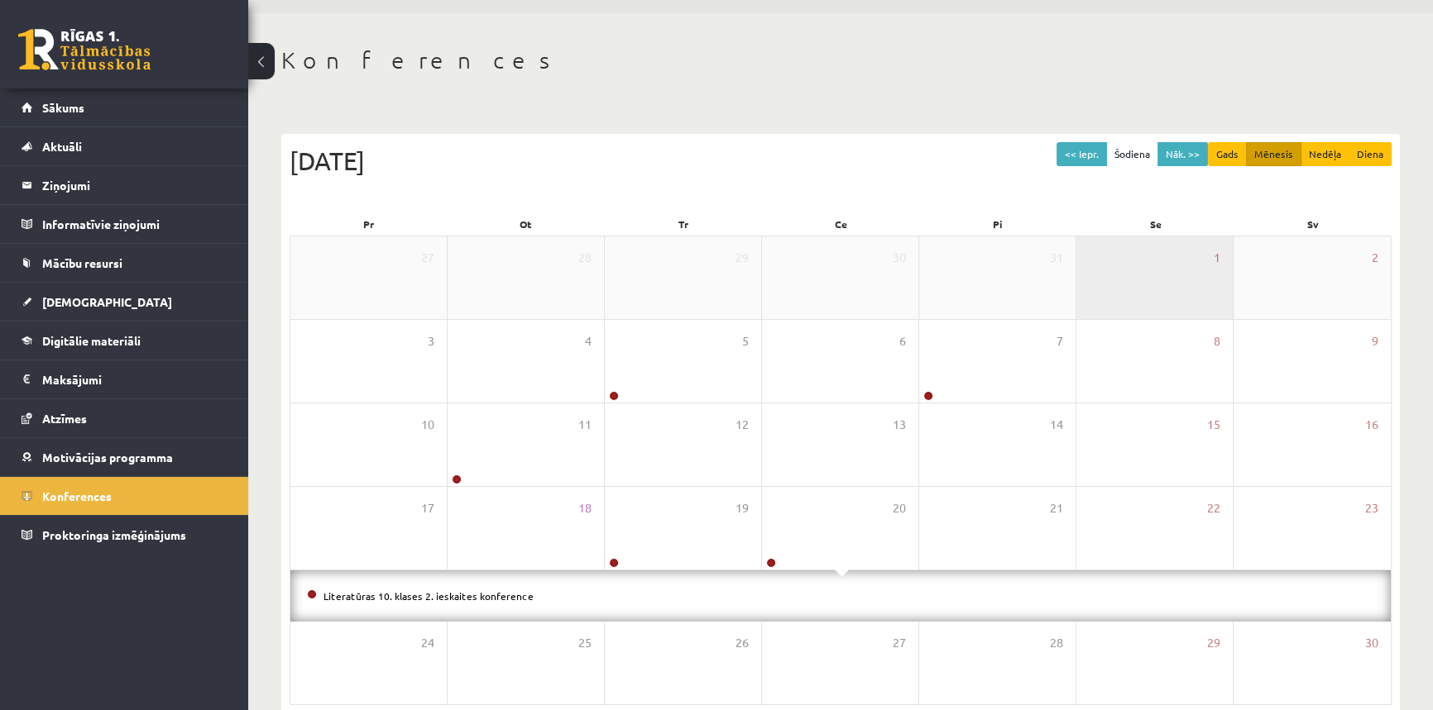
scroll to position [0, 0]
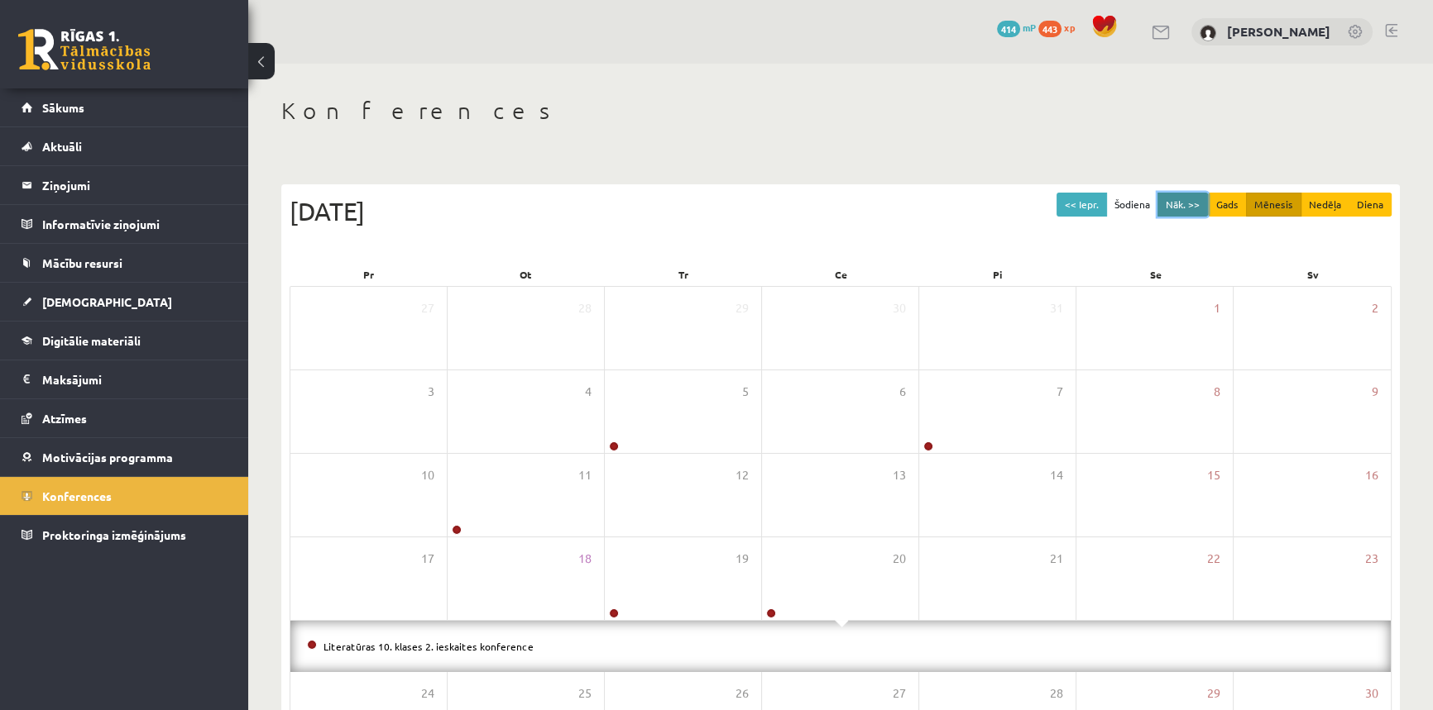
click at [1173, 209] on button "Nāk. >>" at bounding box center [1182, 205] width 50 height 24
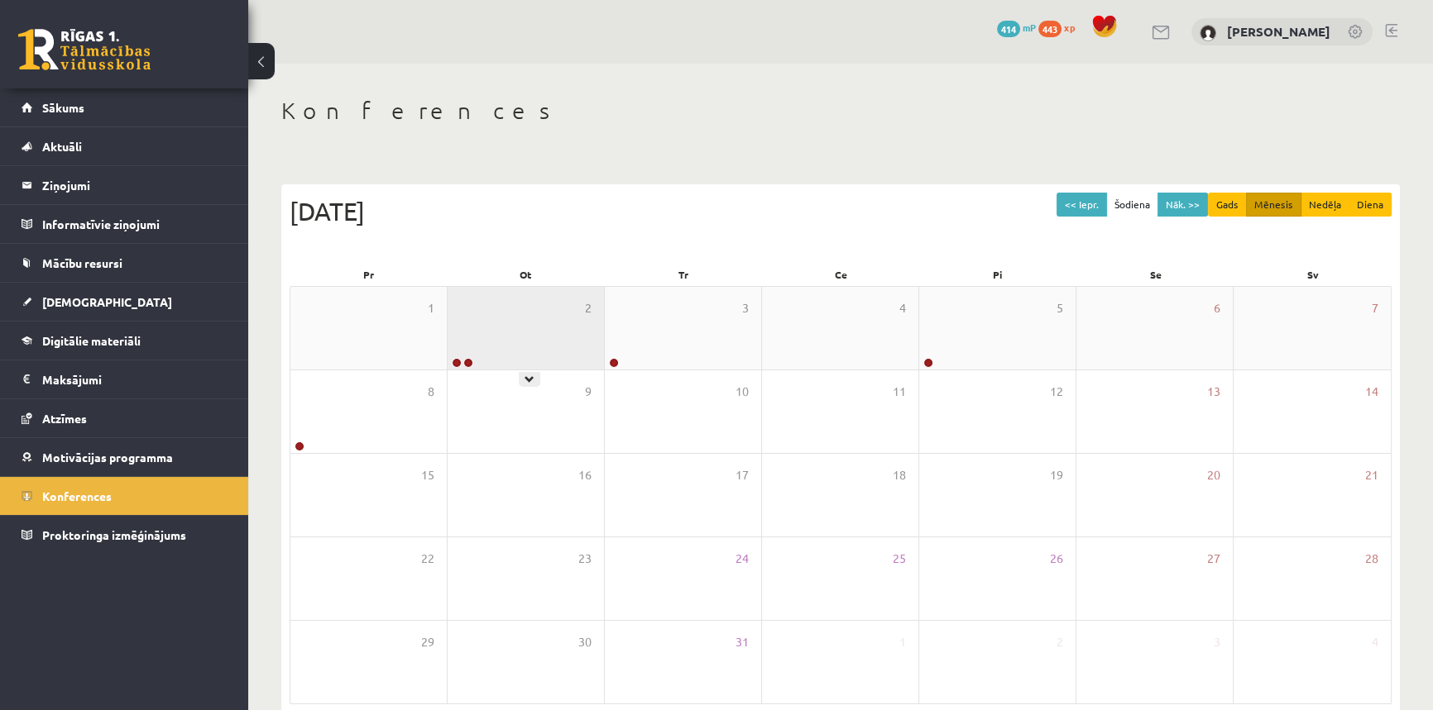
click at [457, 331] on div "2" at bounding box center [525, 328] width 156 height 83
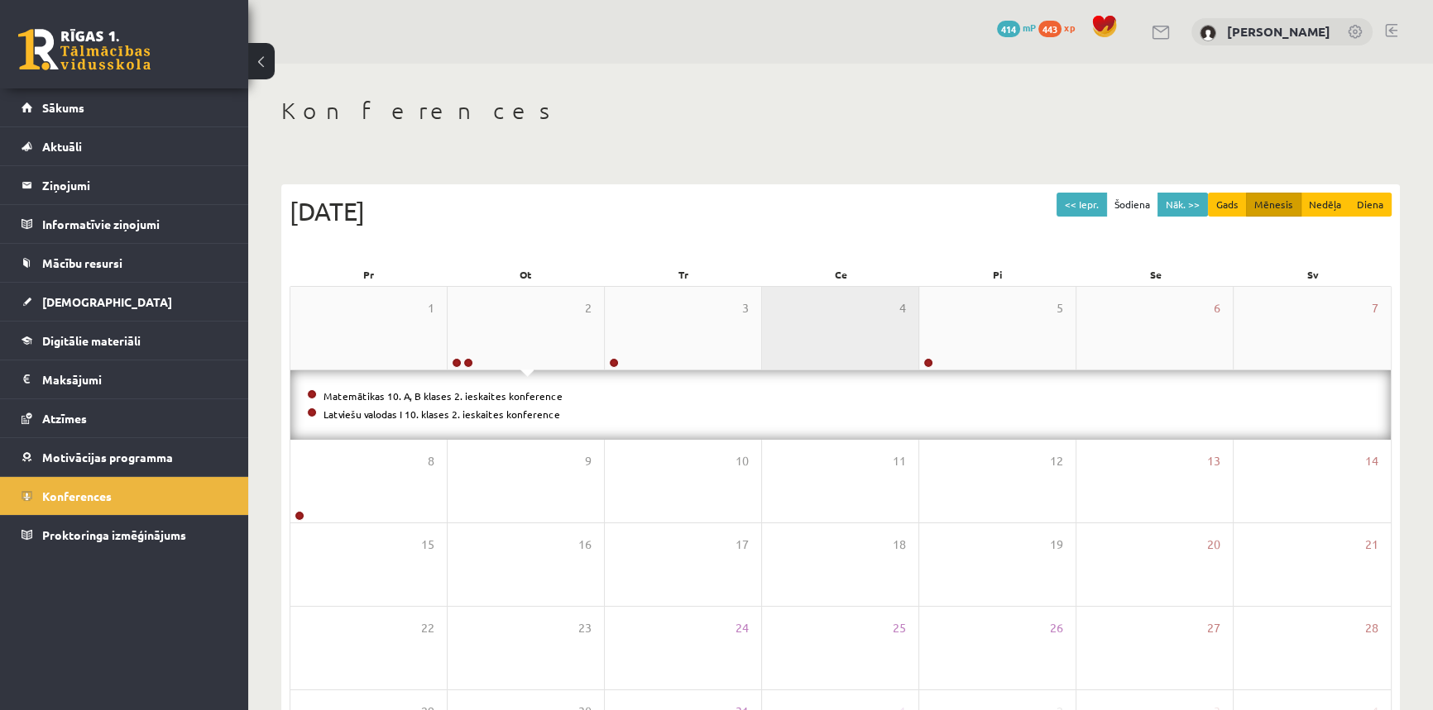
click at [887, 327] on div "4" at bounding box center [840, 328] width 156 height 83
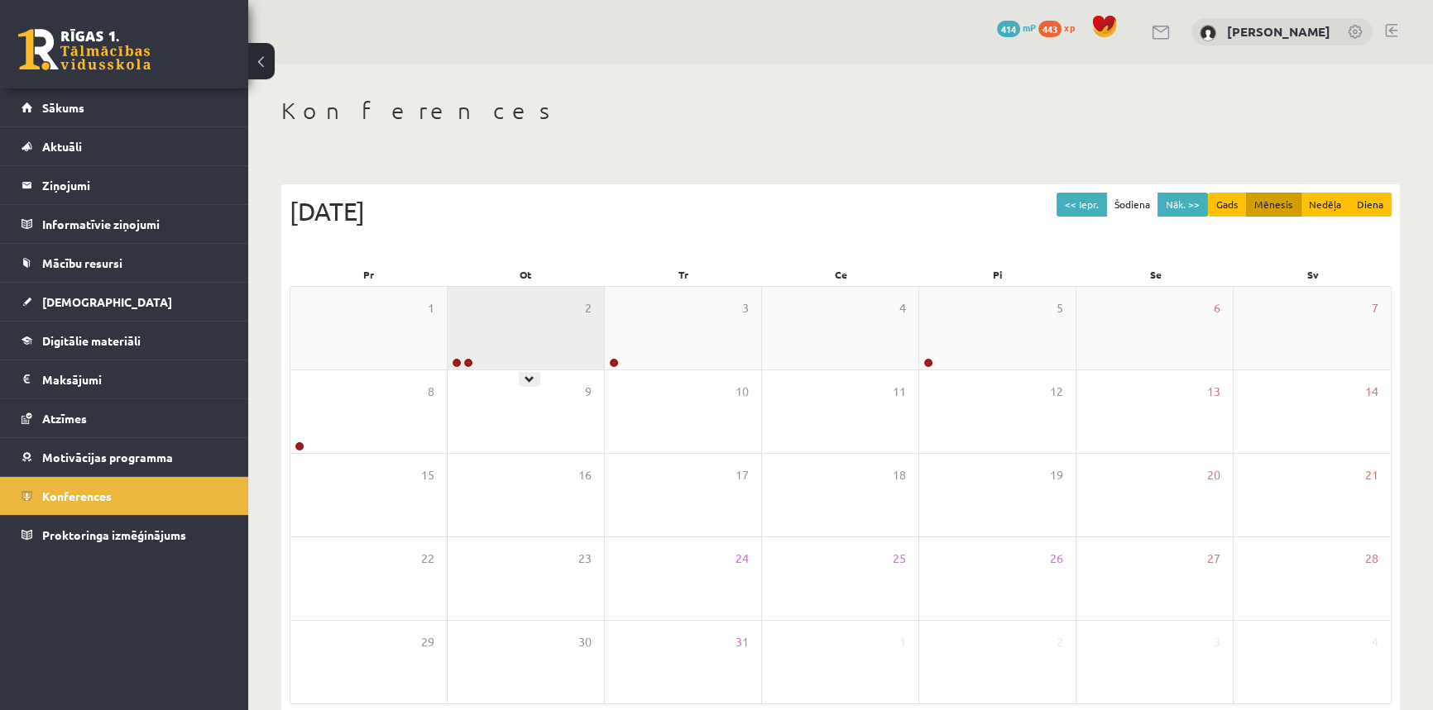
click at [533, 361] on div "2" at bounding box center [525, 328] width 156 height 83
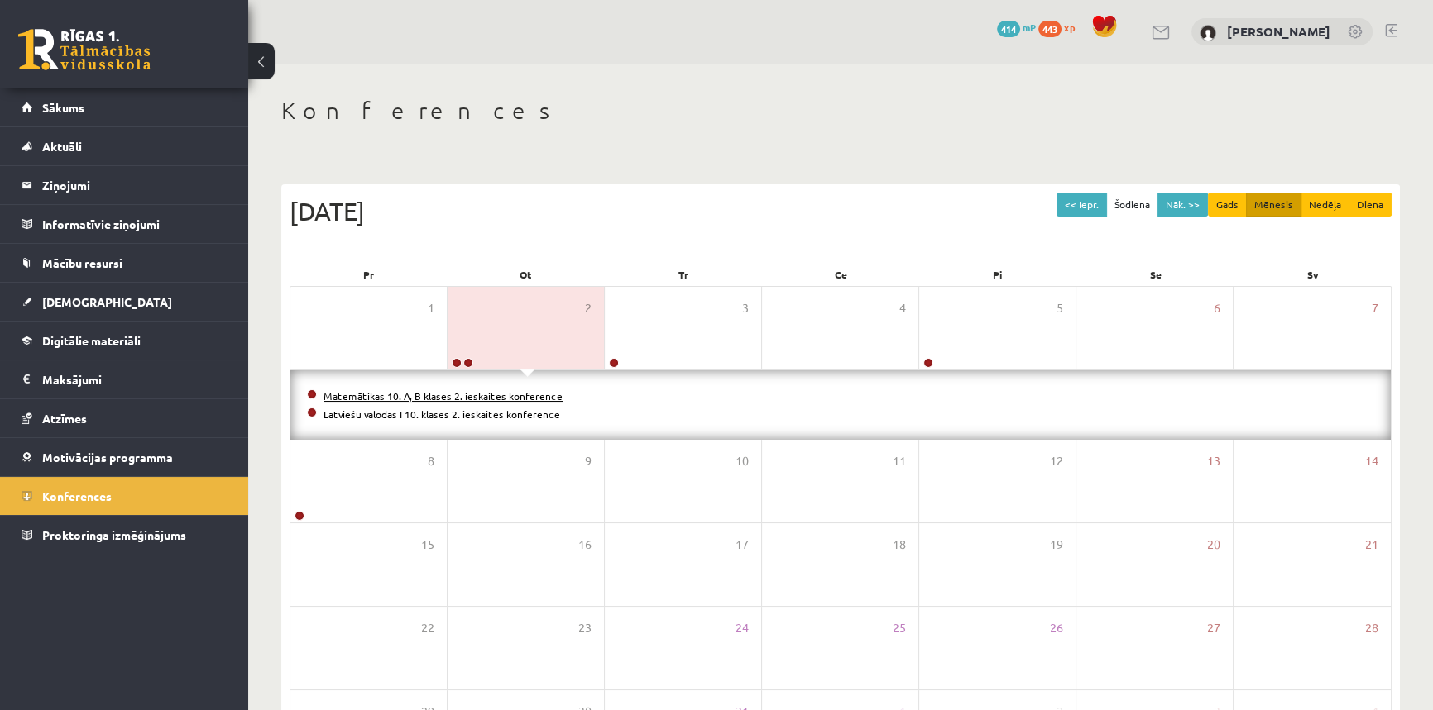
click at [508, 395] on link "Matemātikas 10. A, B klases 2. ieskaites konference" at bounding box center [442, 396] width 239 height 13
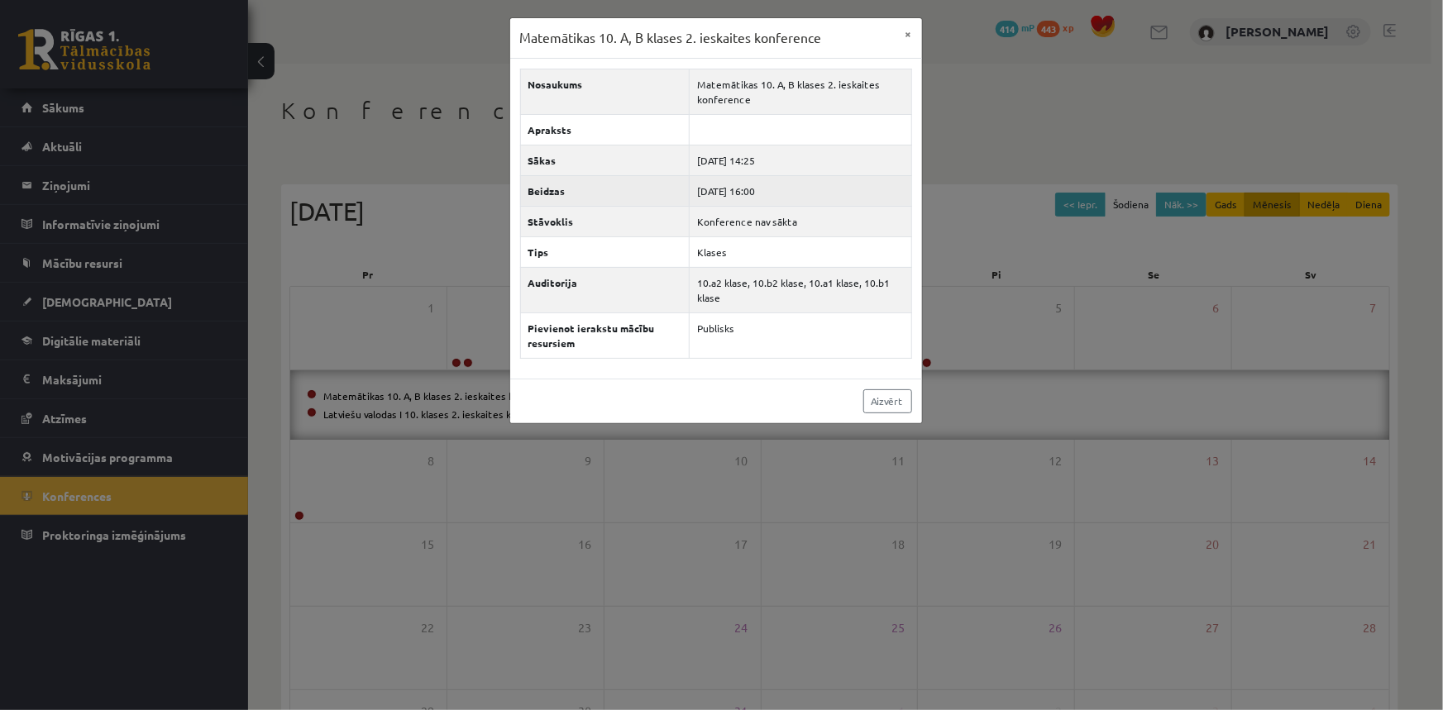
click at [529, 181] on th "Beidzas" at bounding box center [605, 190] width 170 height 31
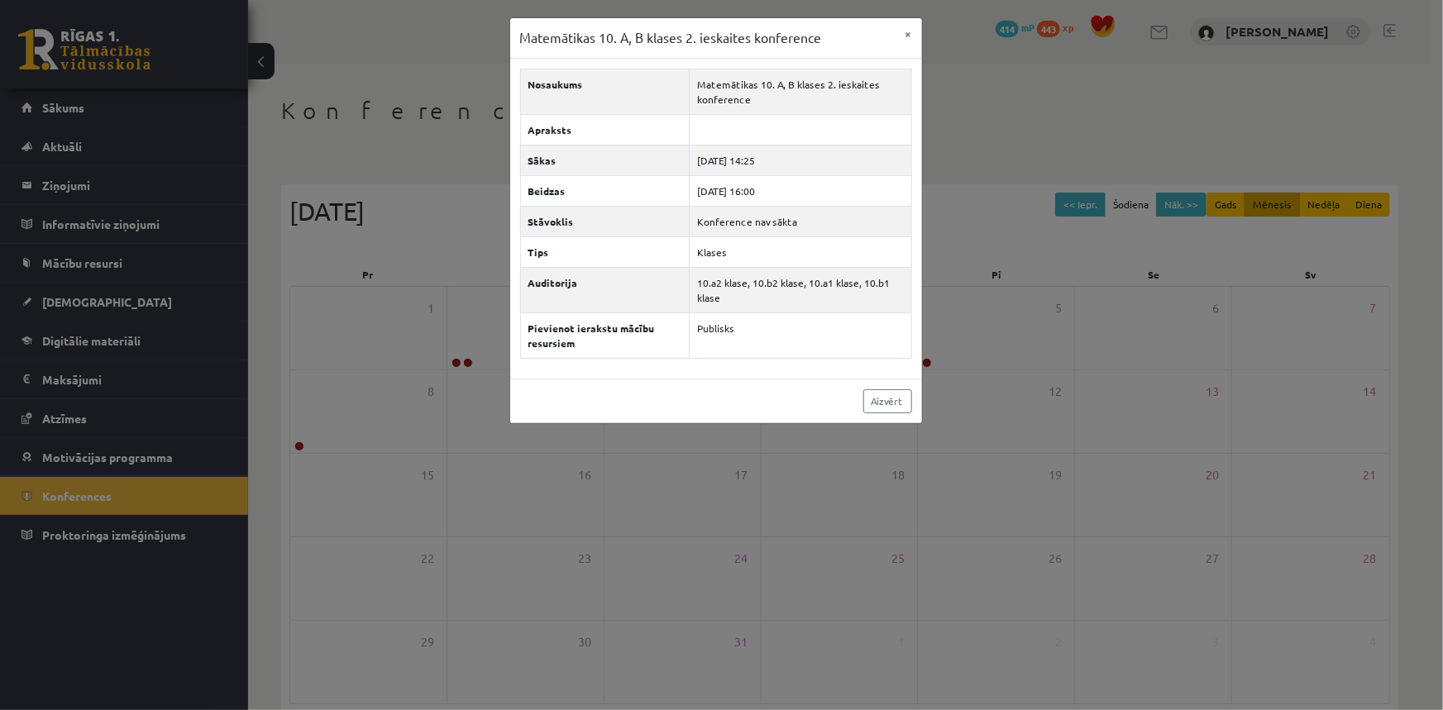
click at [449, 292] on div "Matemātikas 10. A, B klases 2. ieskaites konference × Nosaukums Matemātikas 10.…" at bounding box center [721, 355] width 1443 height 710
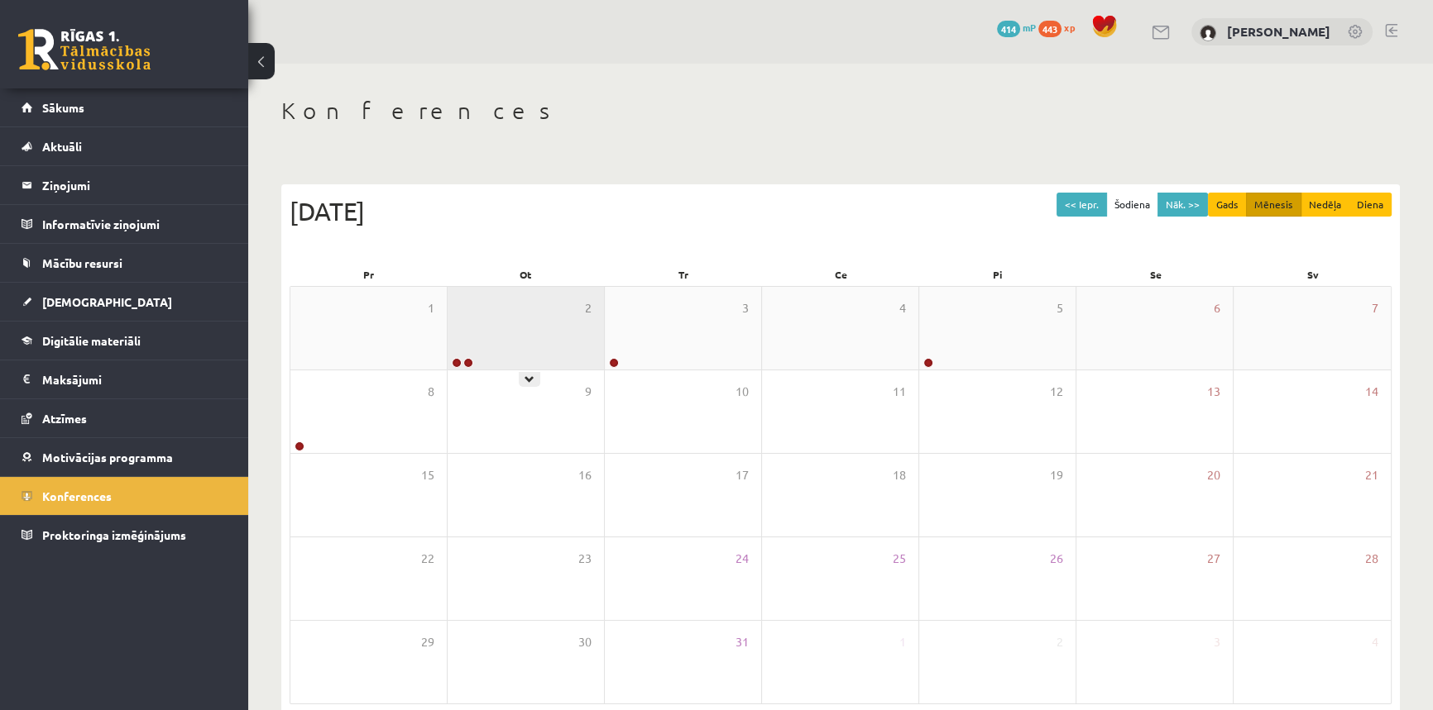
click at [513, 323] on div "2" at bounding box center [525, 328] width 156 height 83
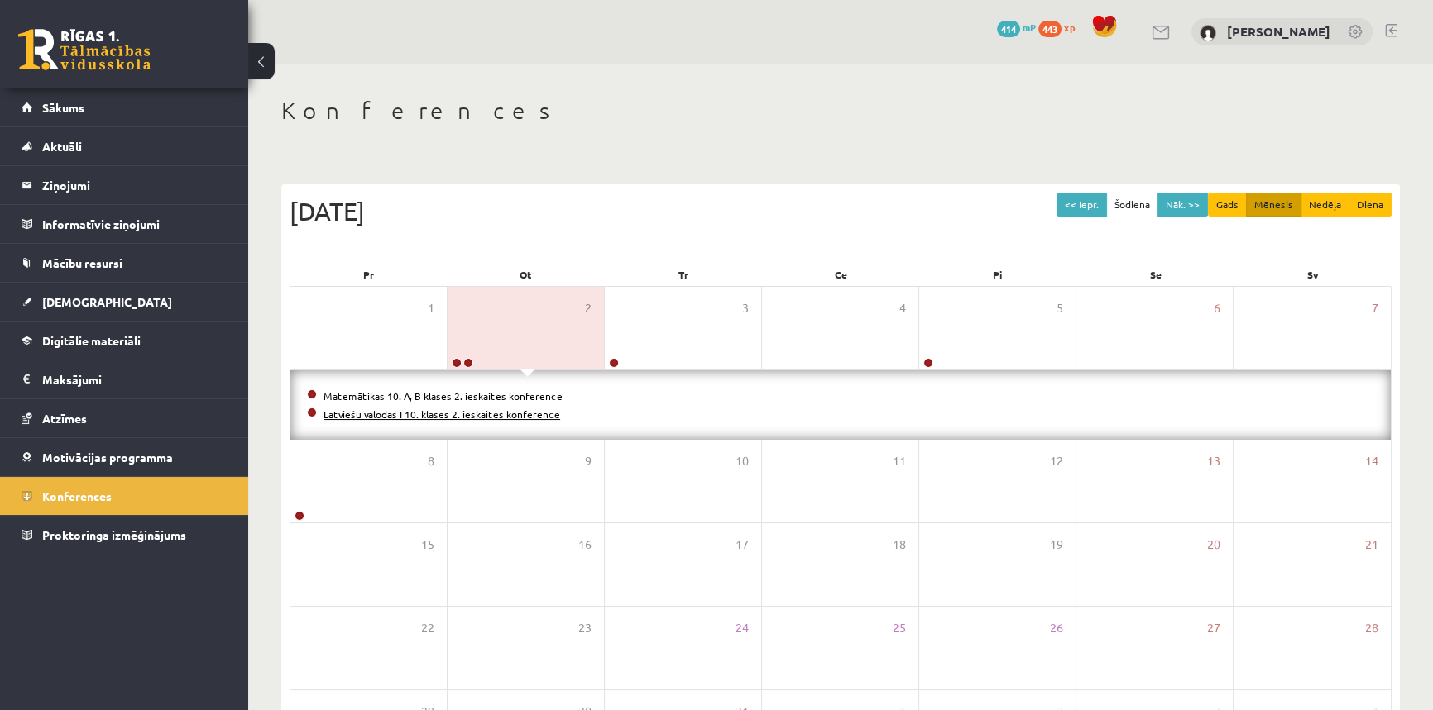
click at [464, 410] on link "Latviešu valodas I 10. klases 2. ieskaites konference" at bounding box center [441, 414] width 237 height 13
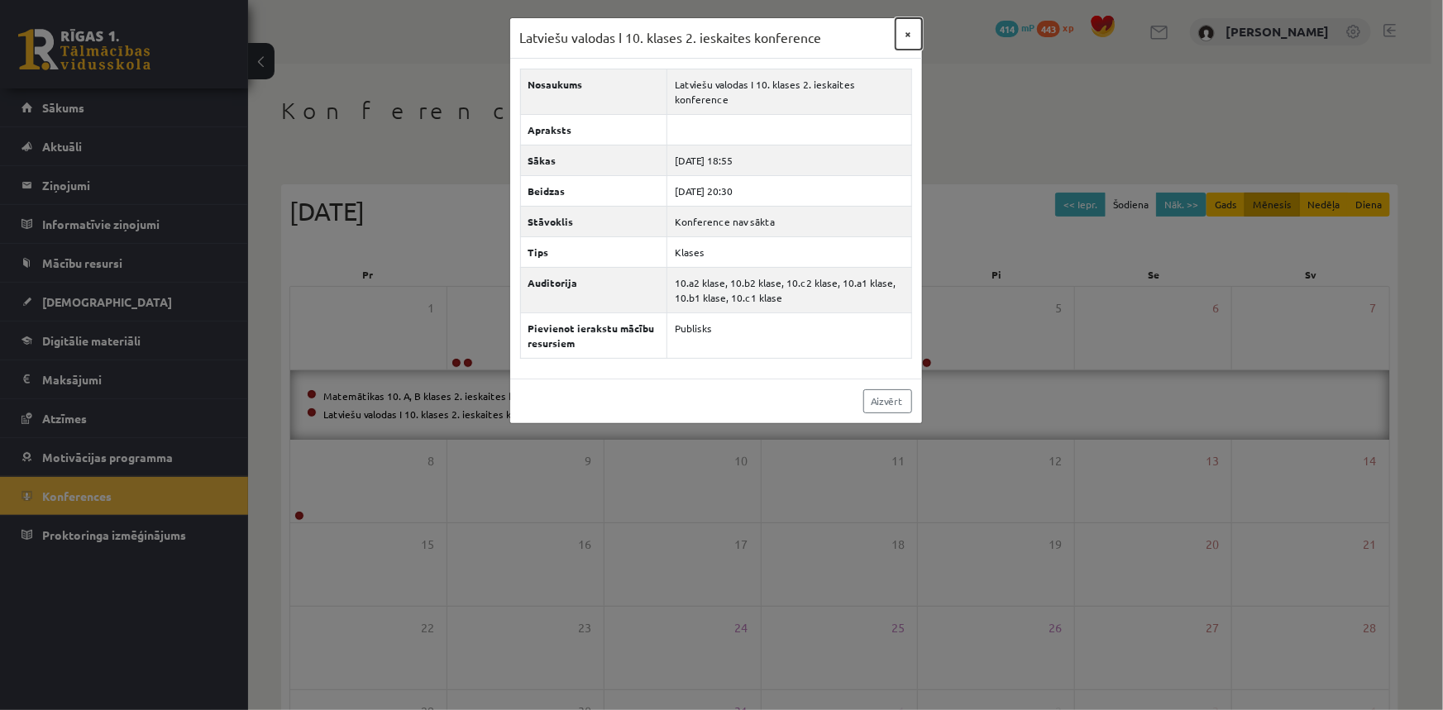
click at [904, 27] on button "×" at bounding box center [909, 33] width 26 height 31
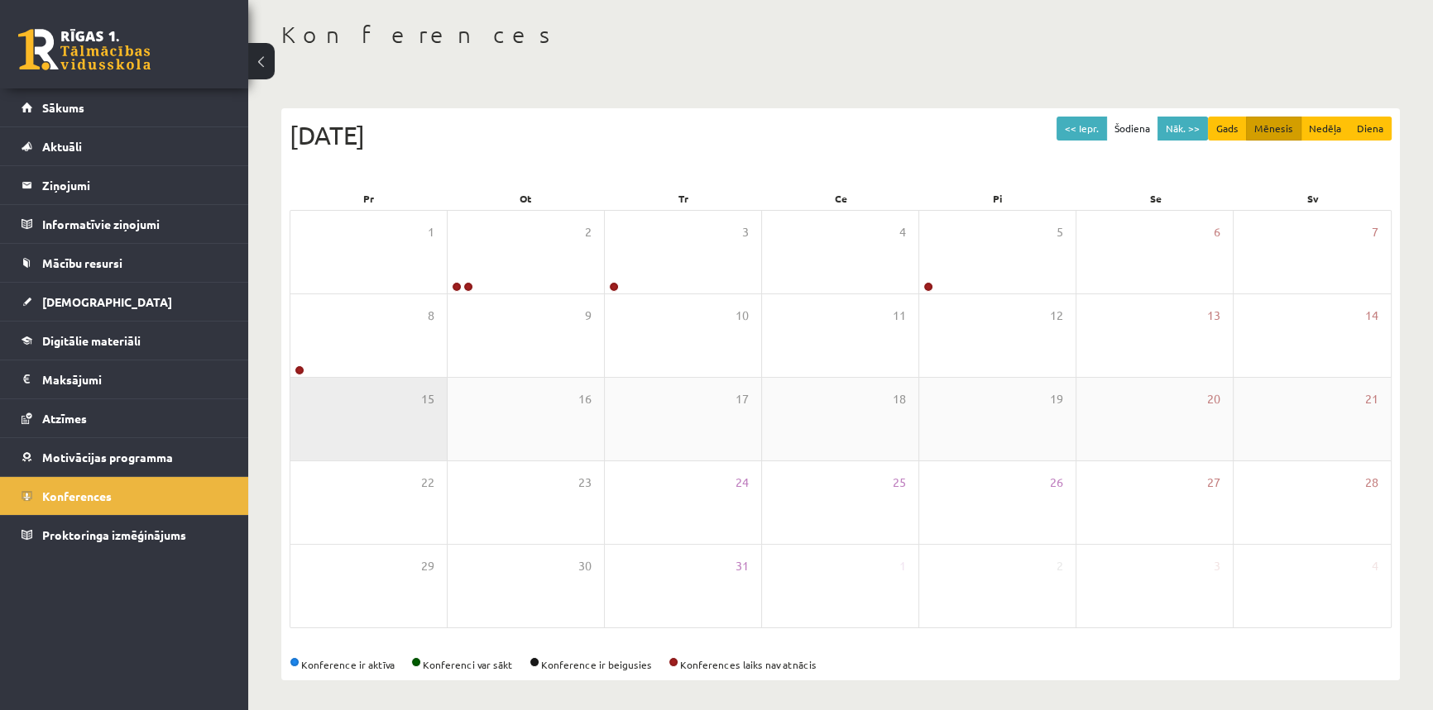
scroll to position [79, 0]
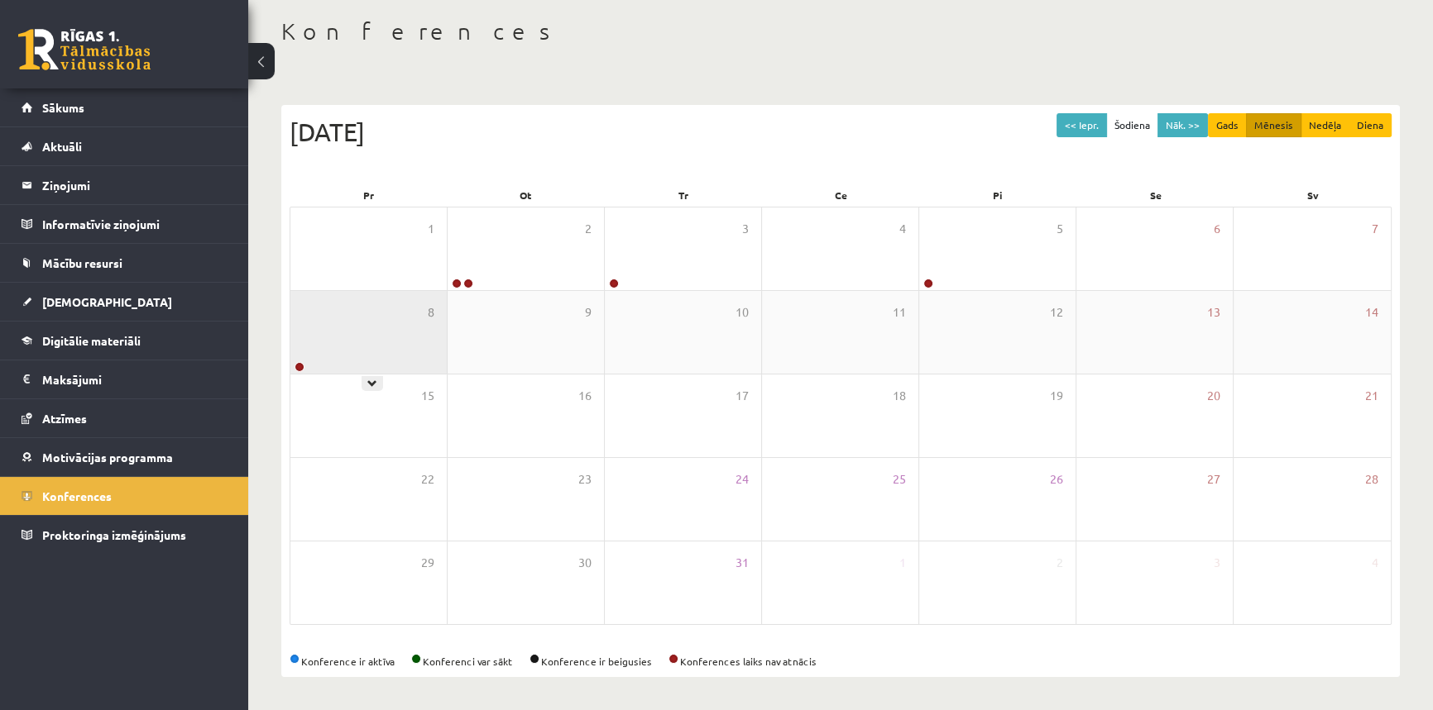
click at [390, 350] on div "8" at bounding box center [368, 332] width 156 height 83
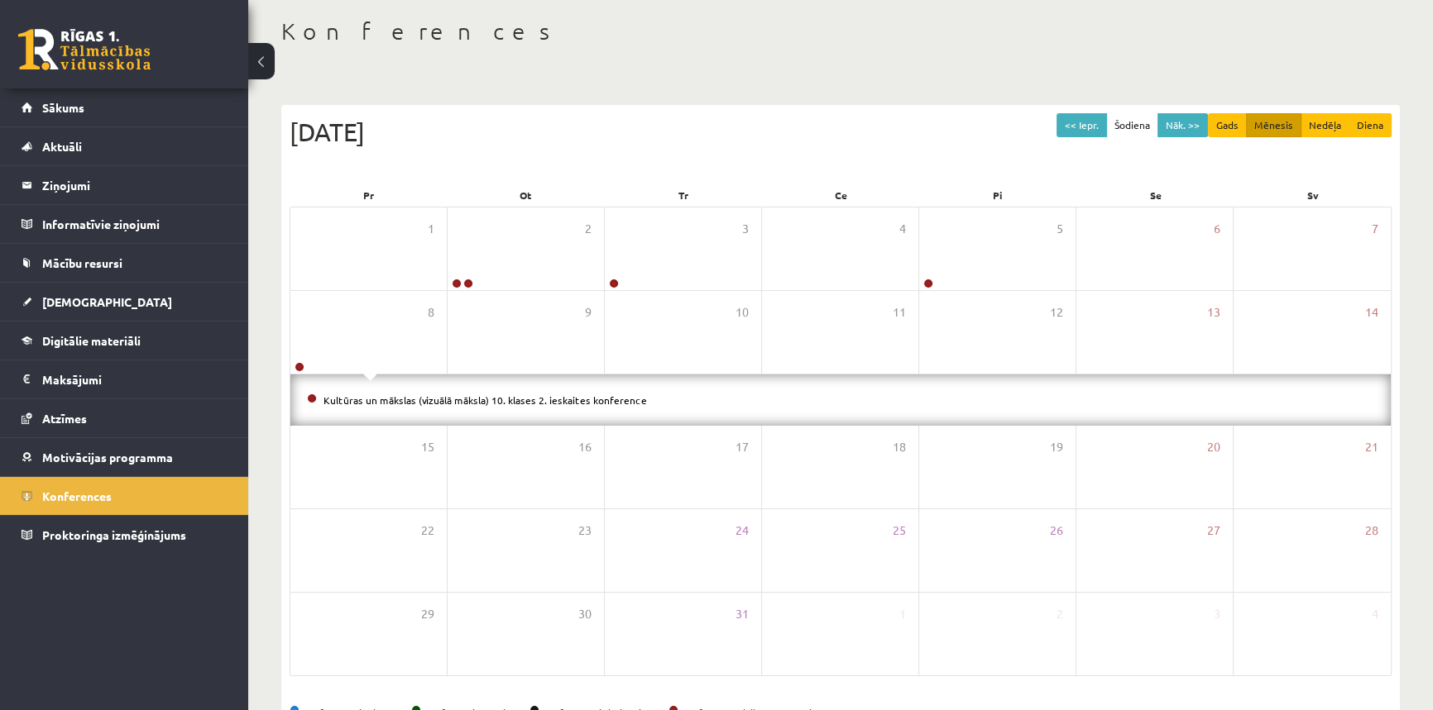
click at [453, 79] on div "Konferences << Iepr. Šodiena Nāk. >> Gads Mēnesis Nedēļa Diena [DATE] Pr Ot Tr …" at bounding box center [840, 372] width 1184 height 777
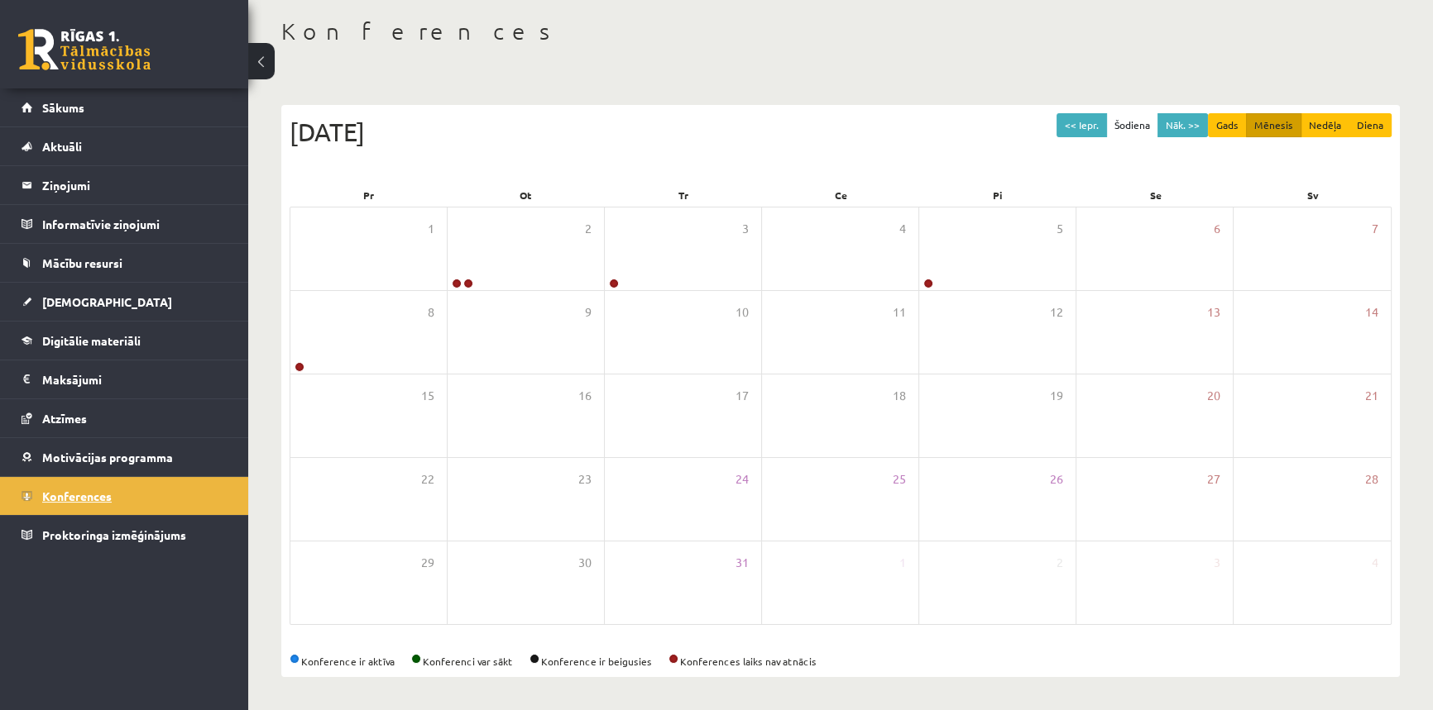
click at [100, 487] on link "Konferences" at bounding box center [125, 496] width 206 height 38
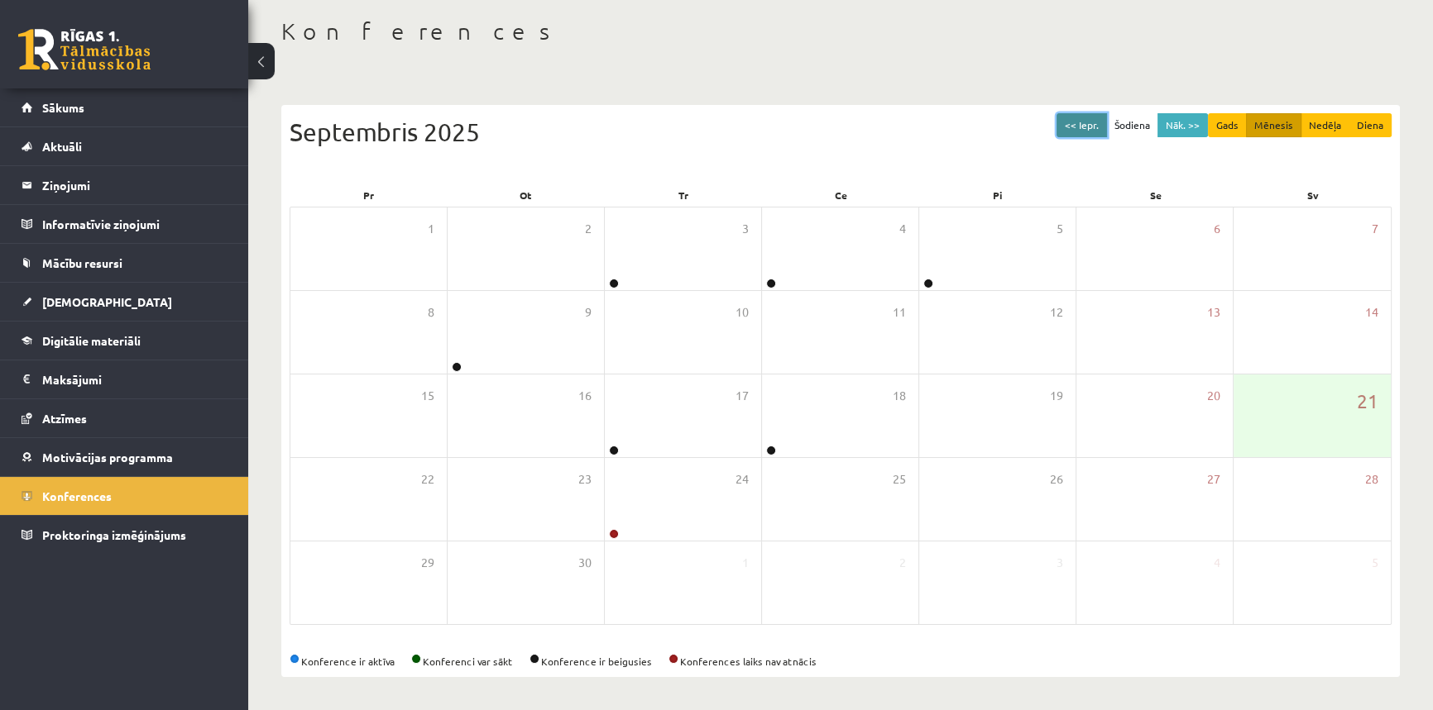
click at [1092, 123] on button "<< Iepr." at bounding box center [1081, 125] width 50 height 24
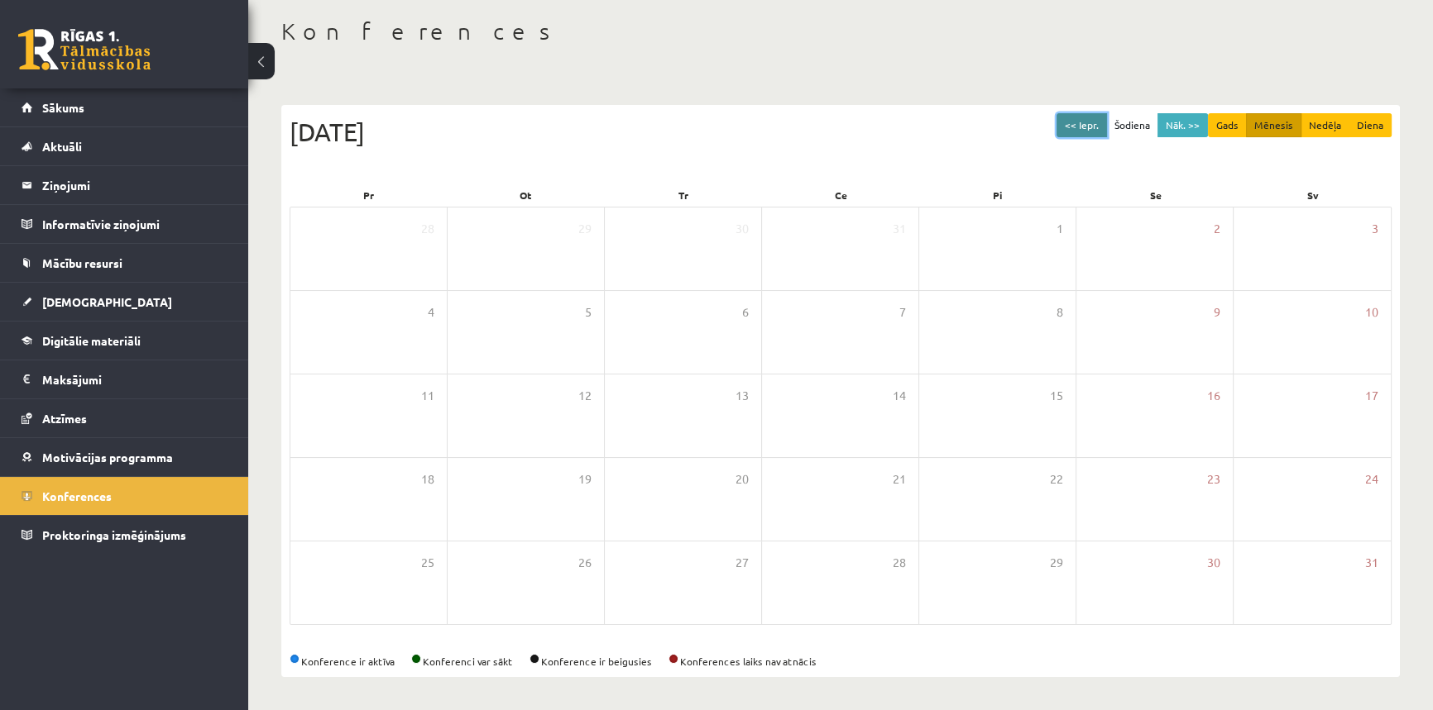
click at [1092, 123] on button "<< Iepr." at bounding box center [1081, 125] width 50 height 24
click at [1174, 124] on button "Nāk. >>" at bounding box center [1182, 125] width 50 height 24
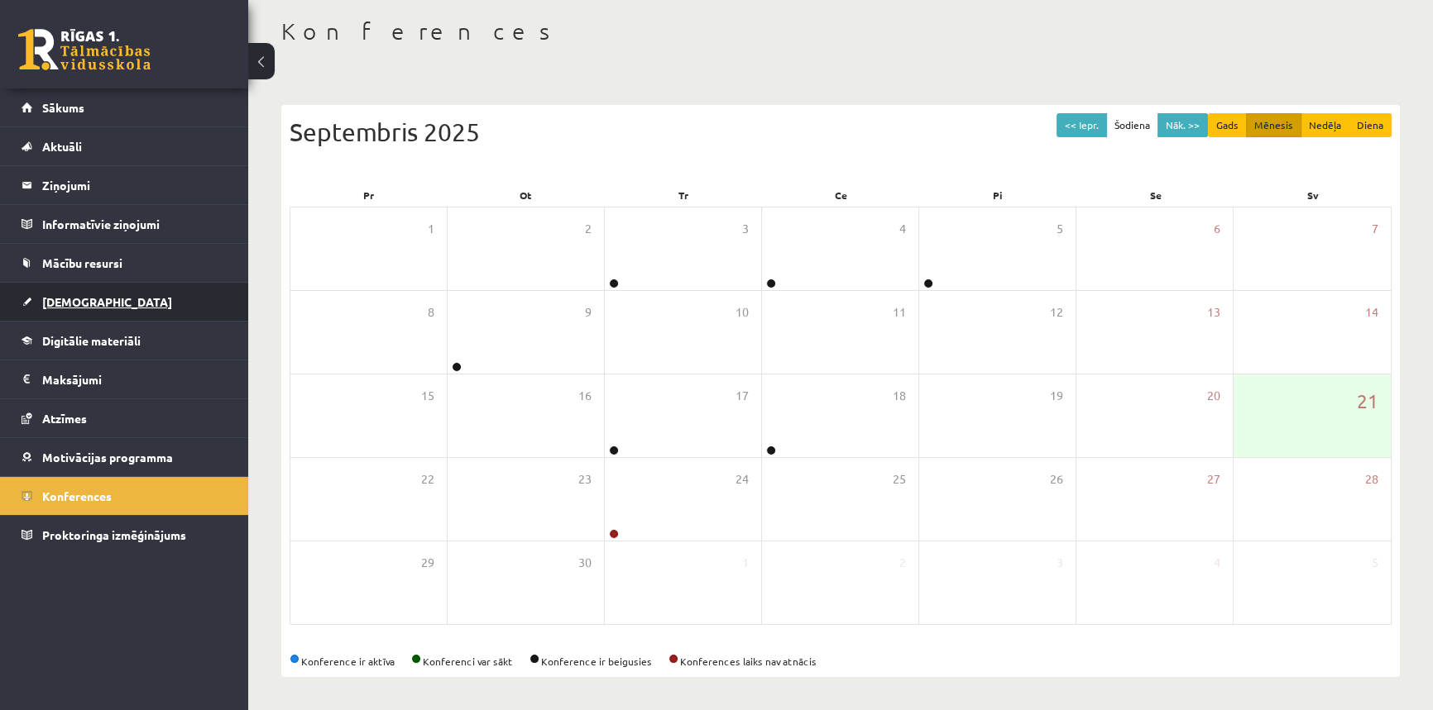
click at [68, 308] on link "[DEMOGRAPHIC_DATA]" at bounding box center [125, 302] width 206 height 38
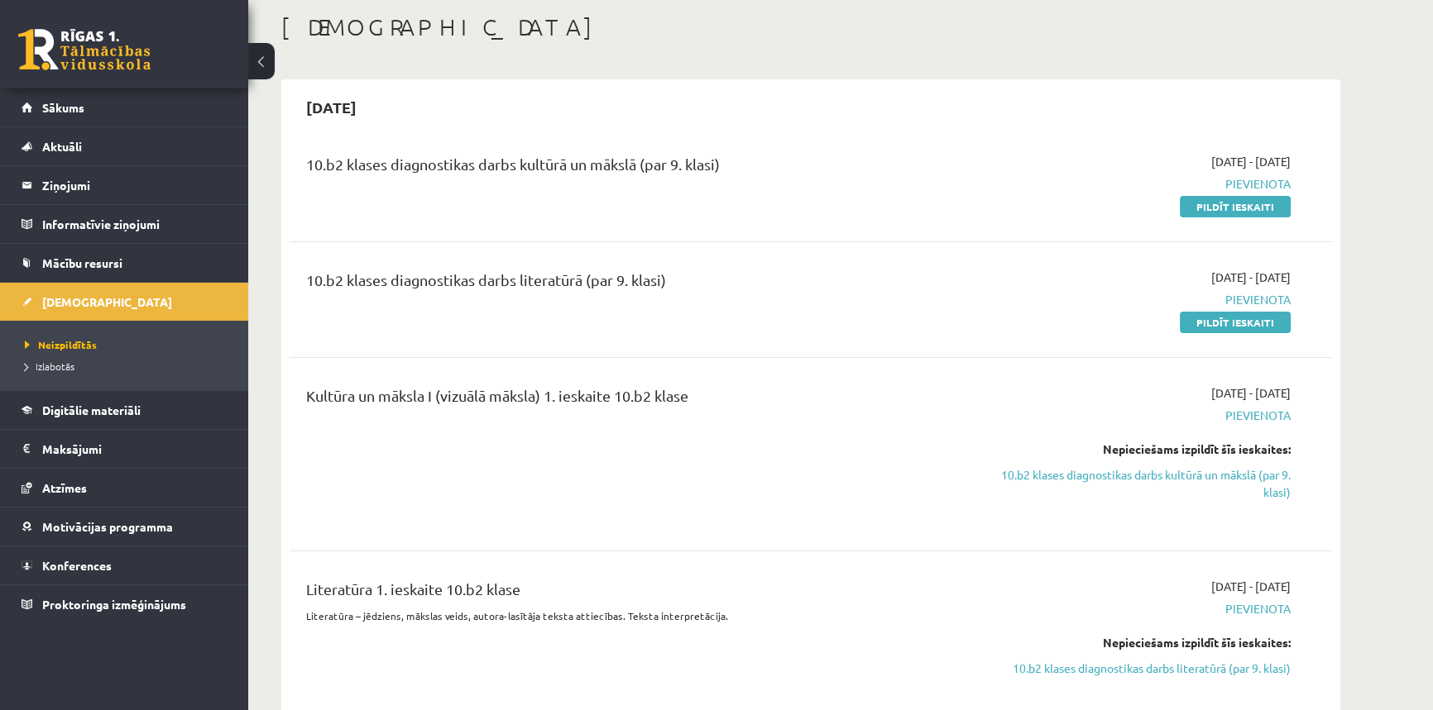
scroll to position [79, 0]
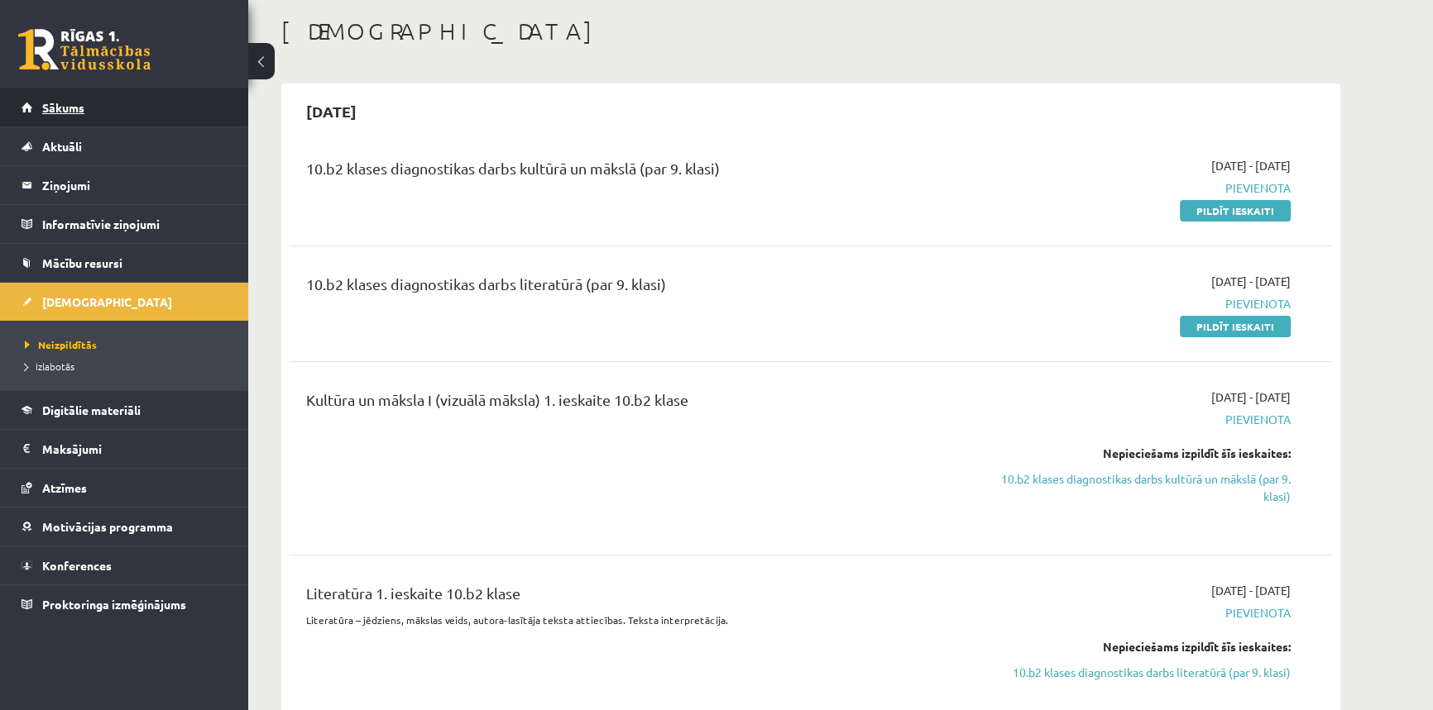
click at [98, 106] on link "Sākums" at bounding box center [125, 107] width 206 height 38
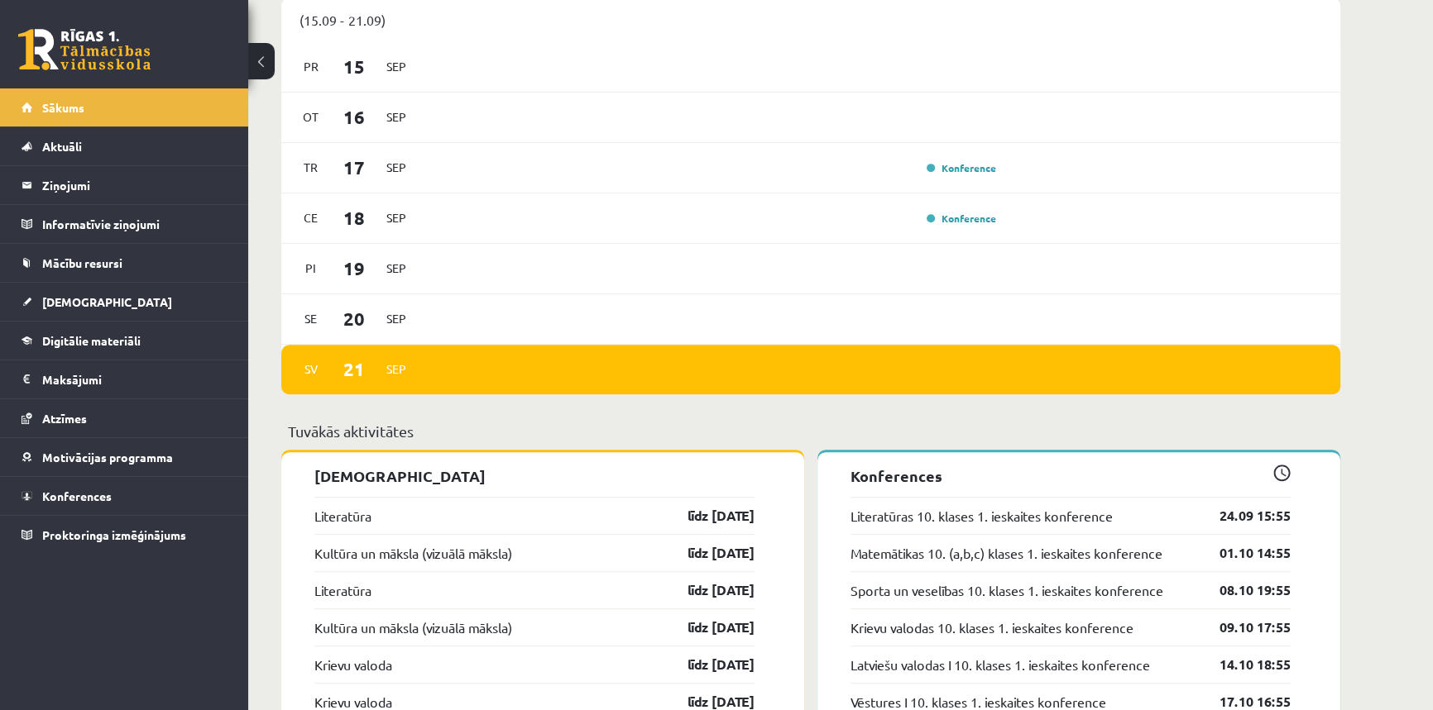
scroll to position [1058, 0]
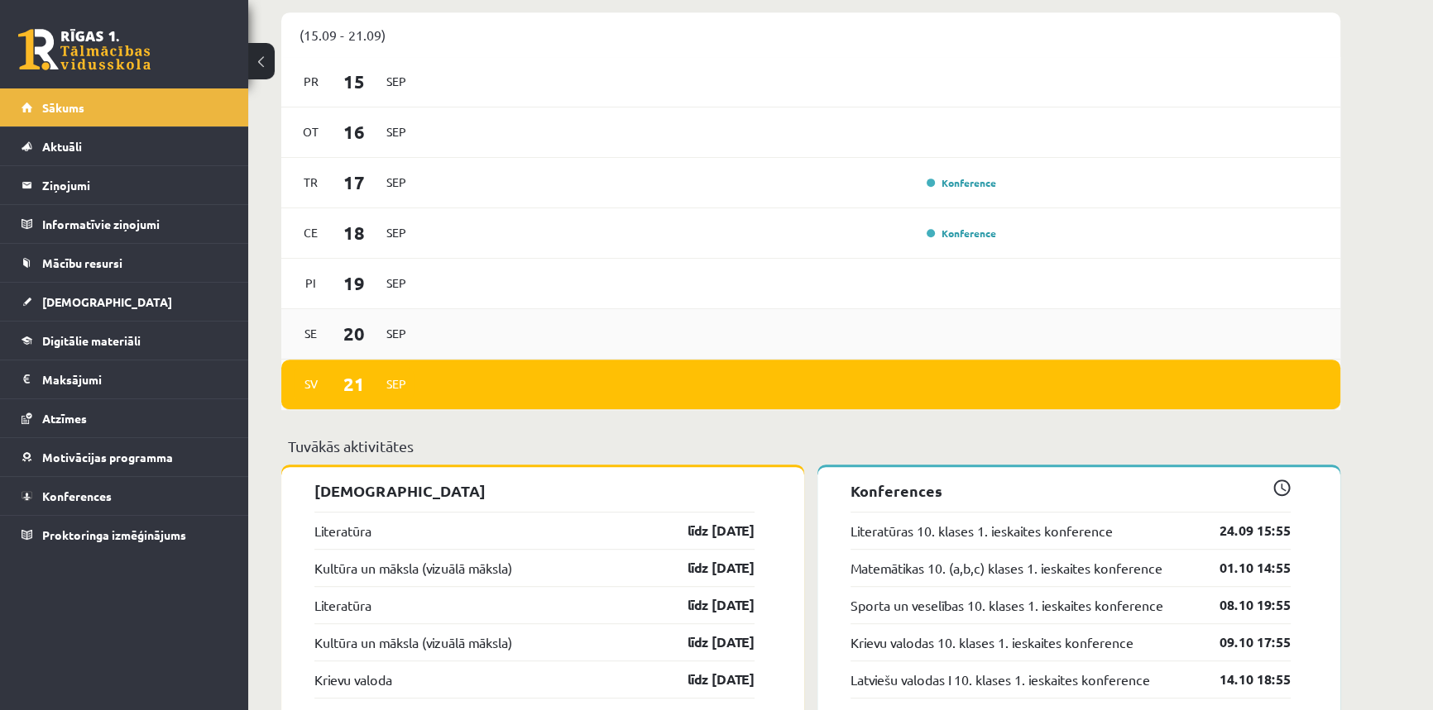
click at [392, 342] on span "Sep" at bounding box center [396, 334] width 35 height 26
click at [363, 383] on span "21" at bounding box center [353, 384] width 51 height 27
click at [382, 401] on div "[DATE]" at bounding box center [354, 384] width 120 height 36
click at [395, 390] on span "Sep" at bounding box center [396, 384] width 35 height 26
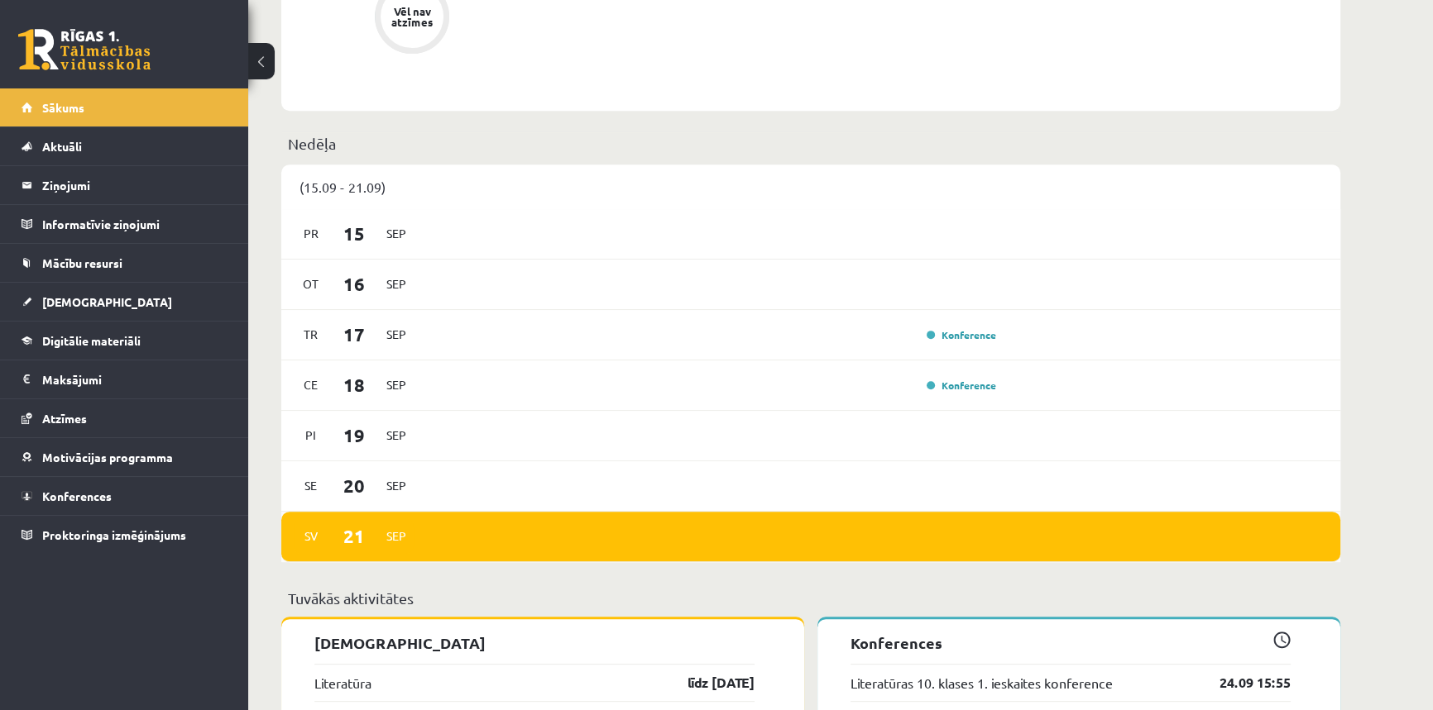
scroll to position [757, 0]
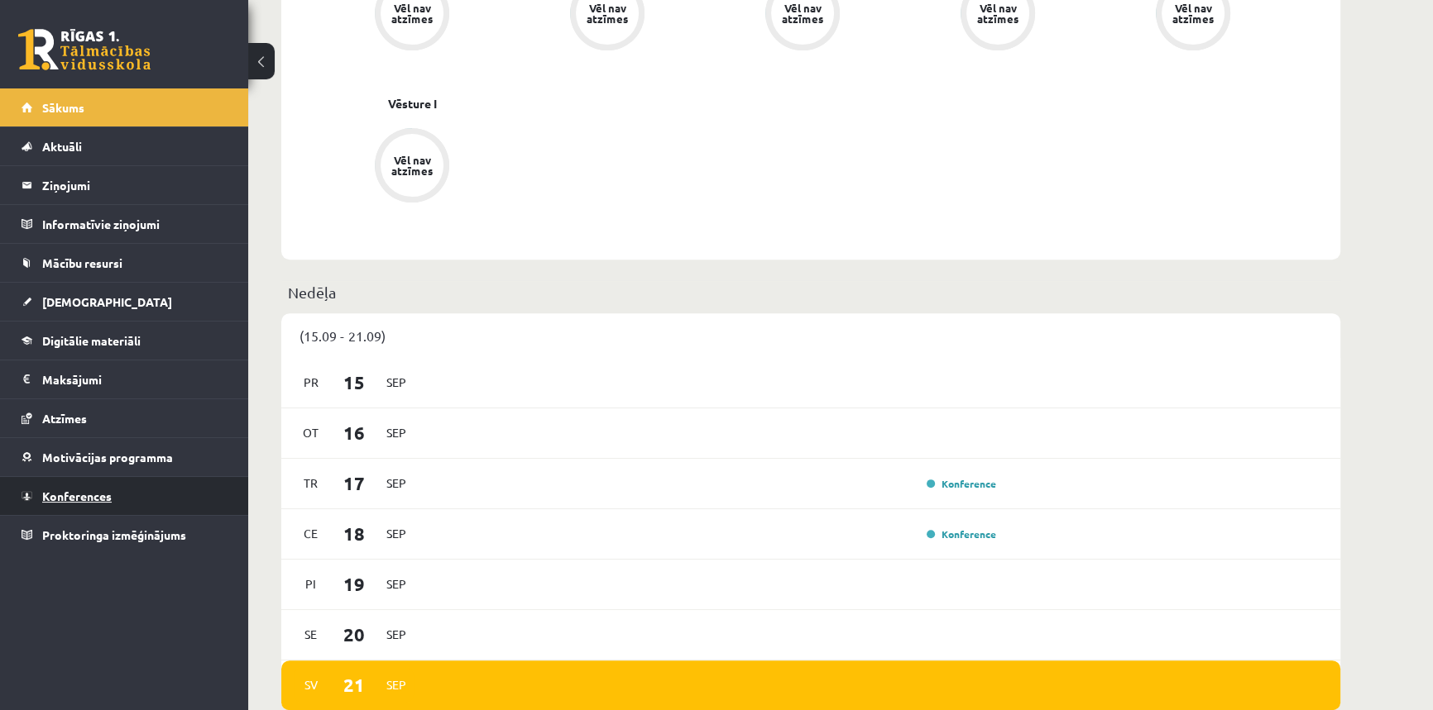
click at [52, 497] on span "Konferences" at bounding box center [76, 496] width 69 height 15
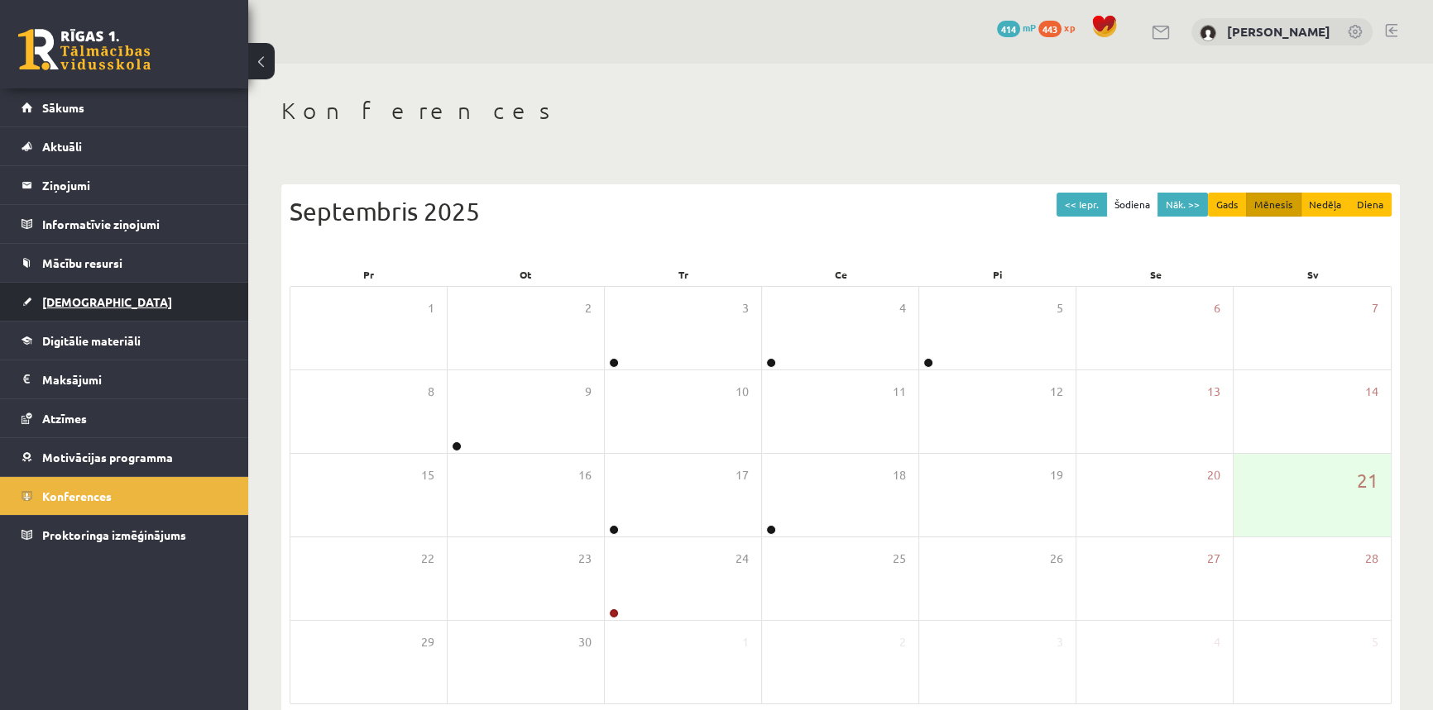
click at [38, 300] on link "[DEMOGRAPHIC_DATA]" at bounding box center [125, 302] width 206 height 38
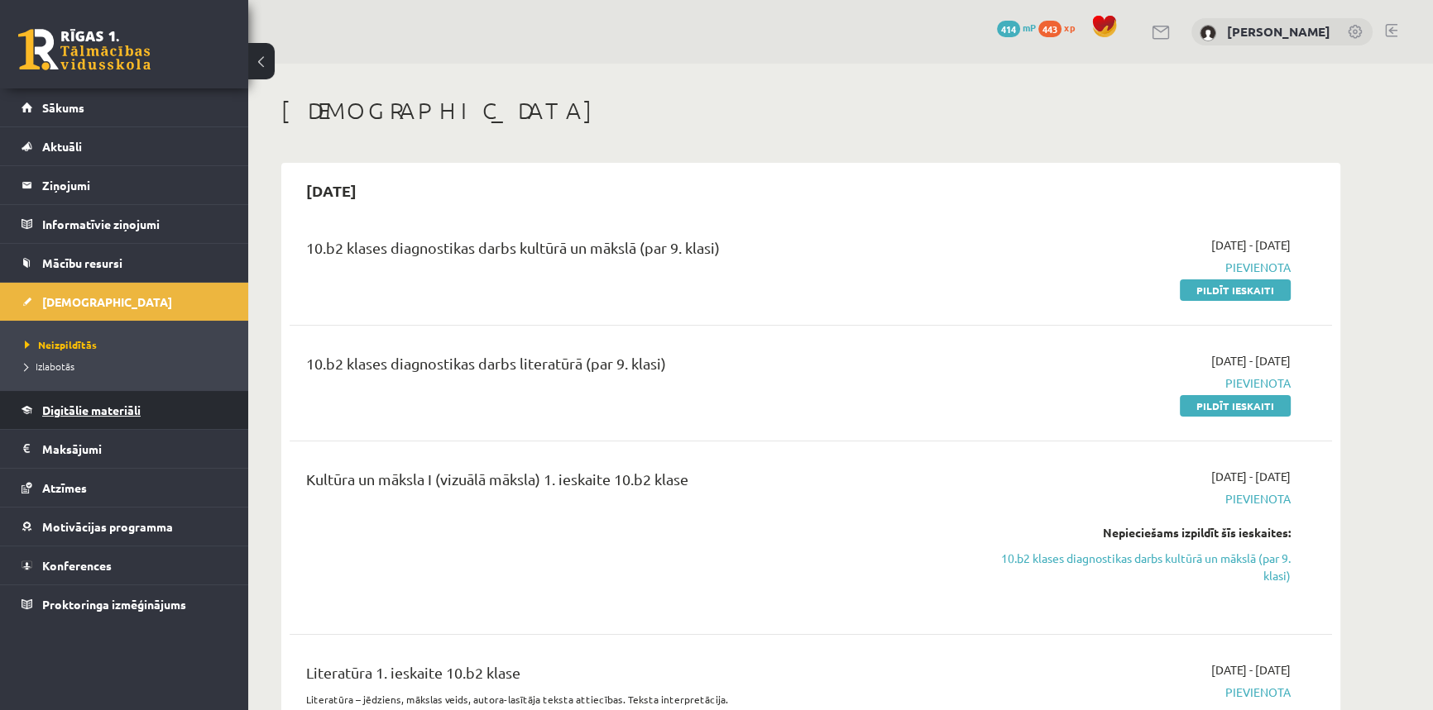
click at [139, 413] on span "Digitālie materiāli" at bounding box center [91, 410] width 98 height 15
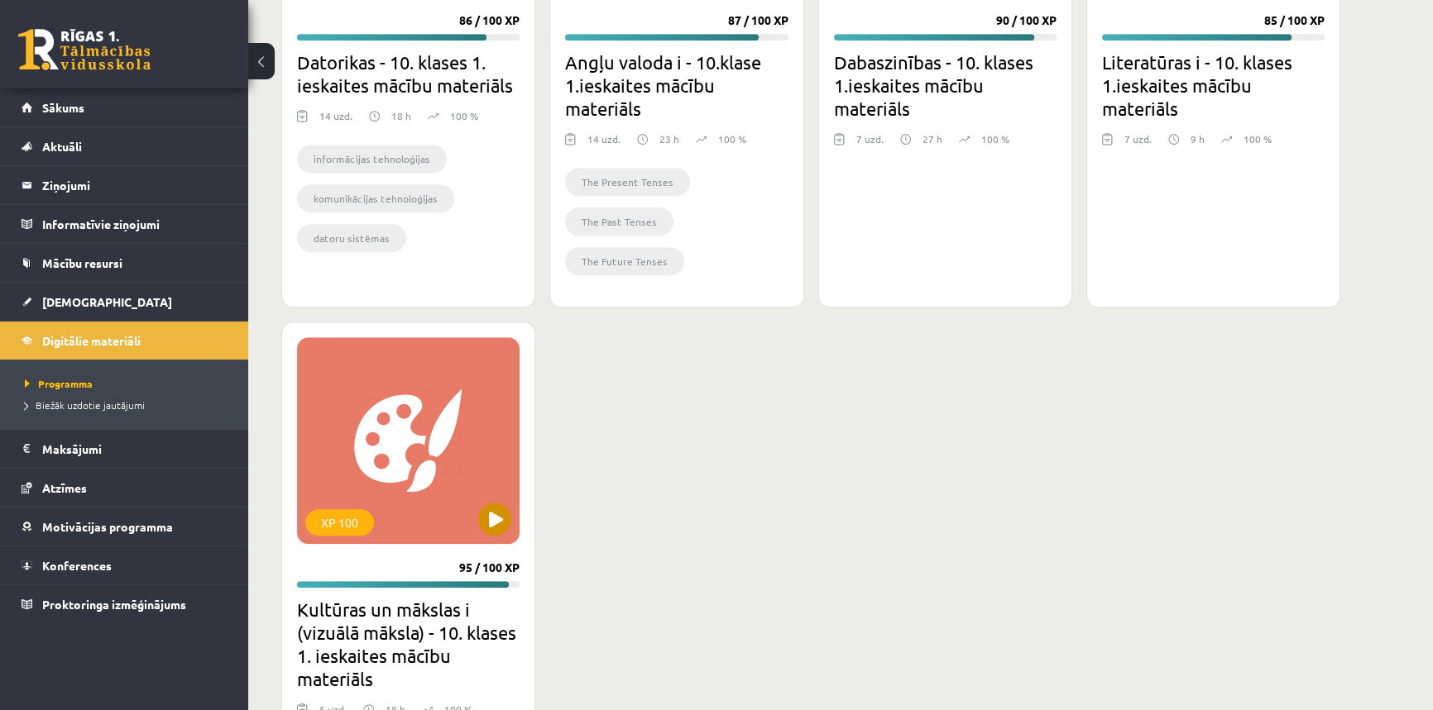
scroll to position [1299, 0]
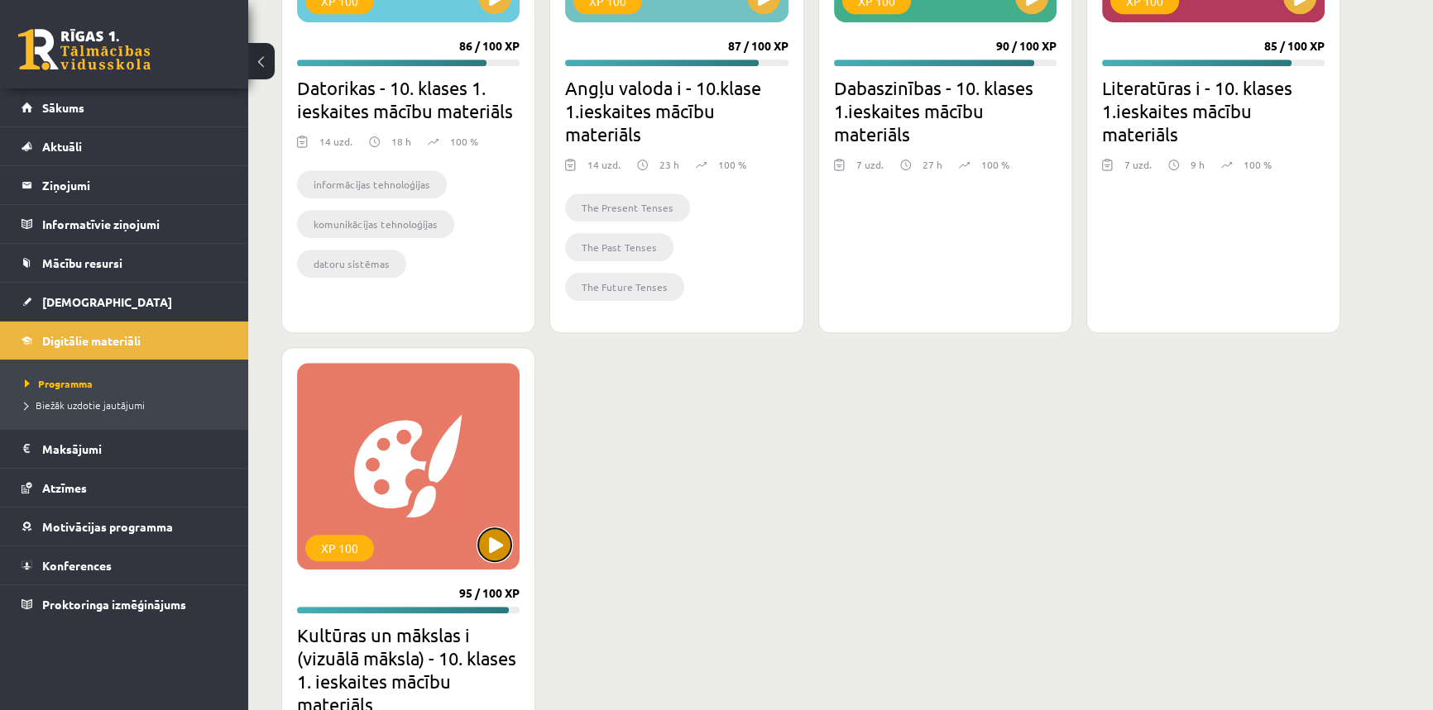
click at [496, 554] on button at bounding box center [494, 545] width 33 height 33
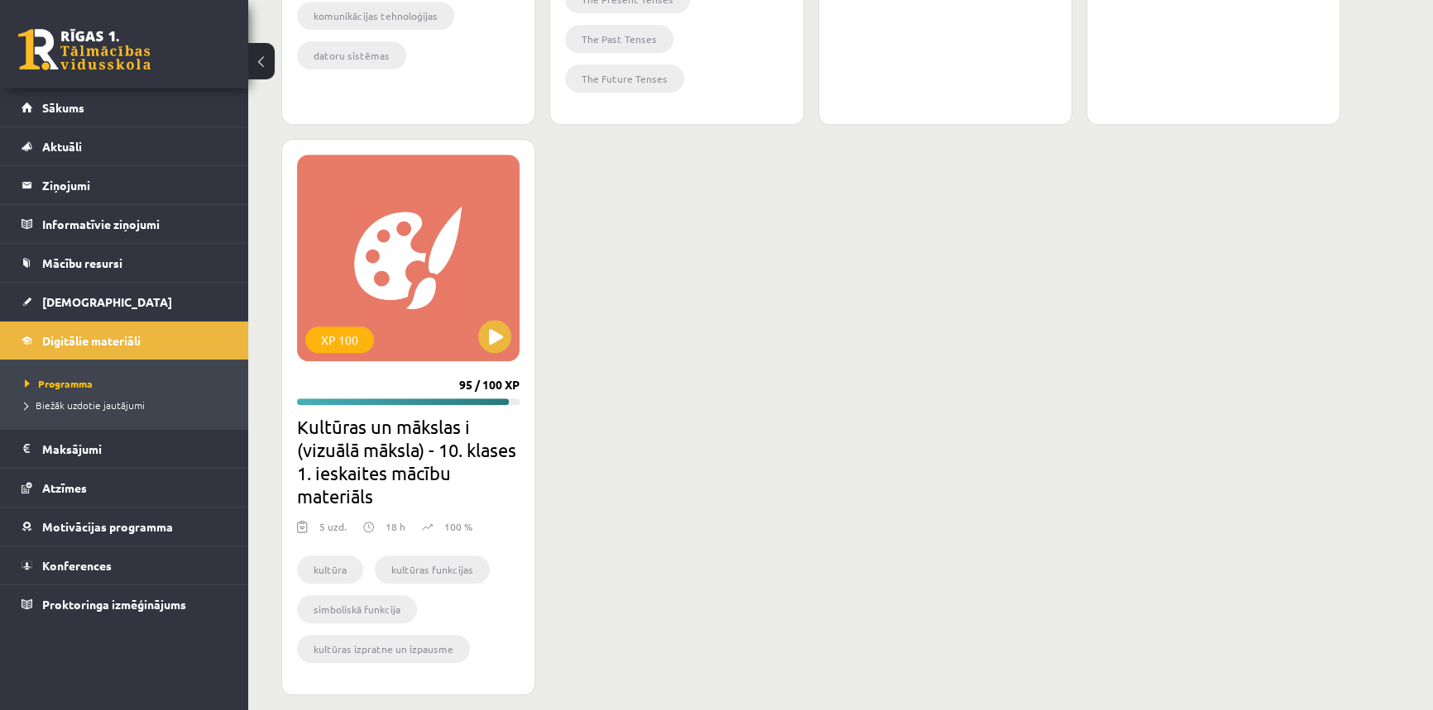
scroll to position [1524, 0]
